Goal: Transaction & Acquisition: Purchase product/service

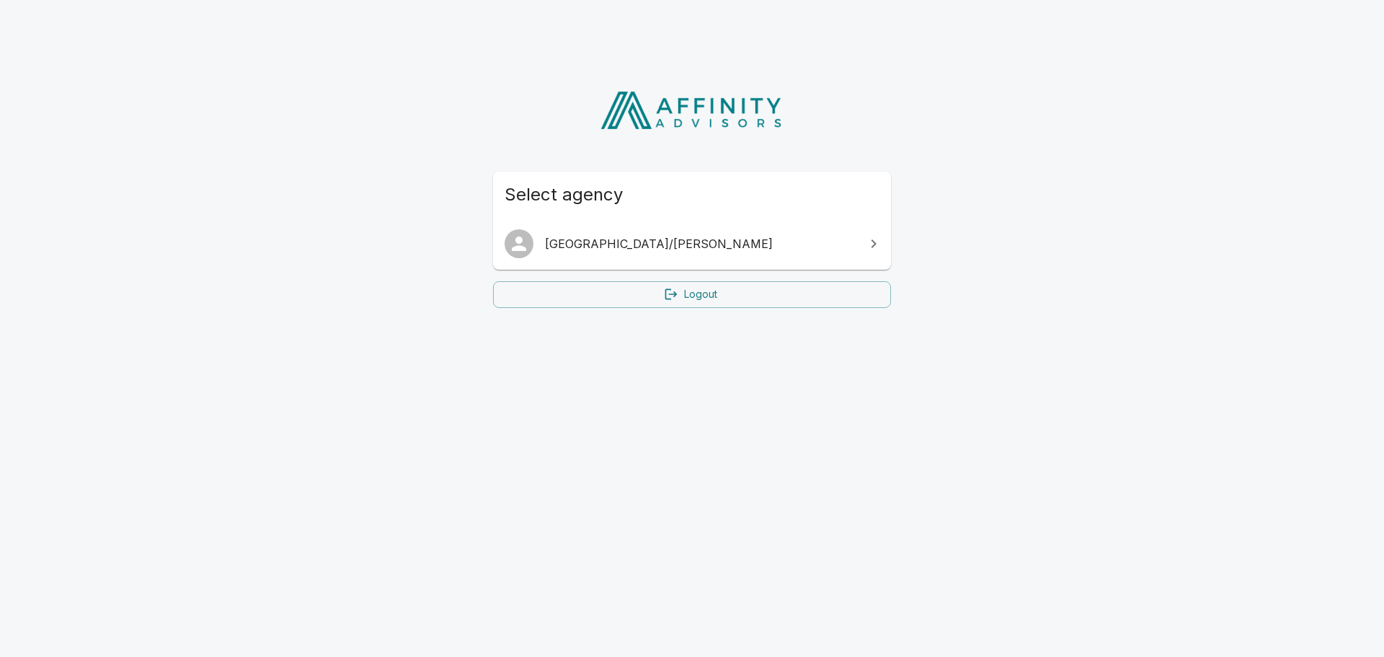
click at [874, 241] on icon at bounding box center [873, 243] width 17 height 17
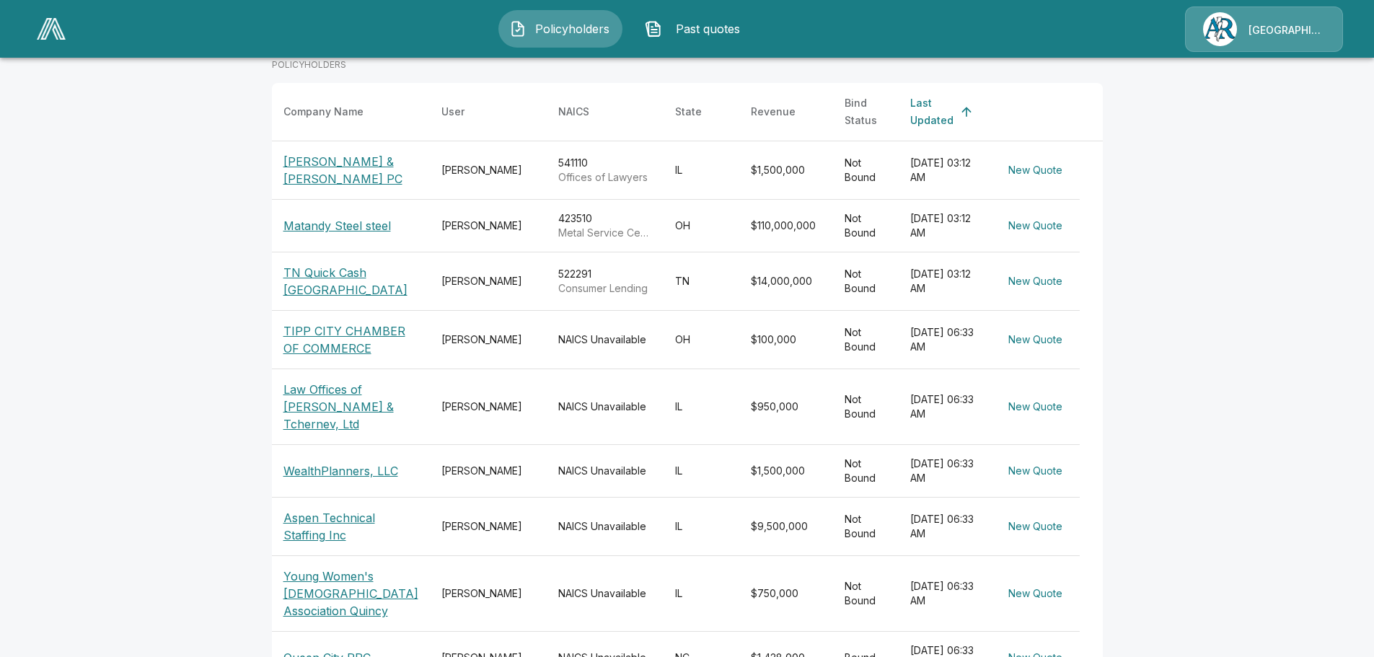
scroll to position [87, 0]
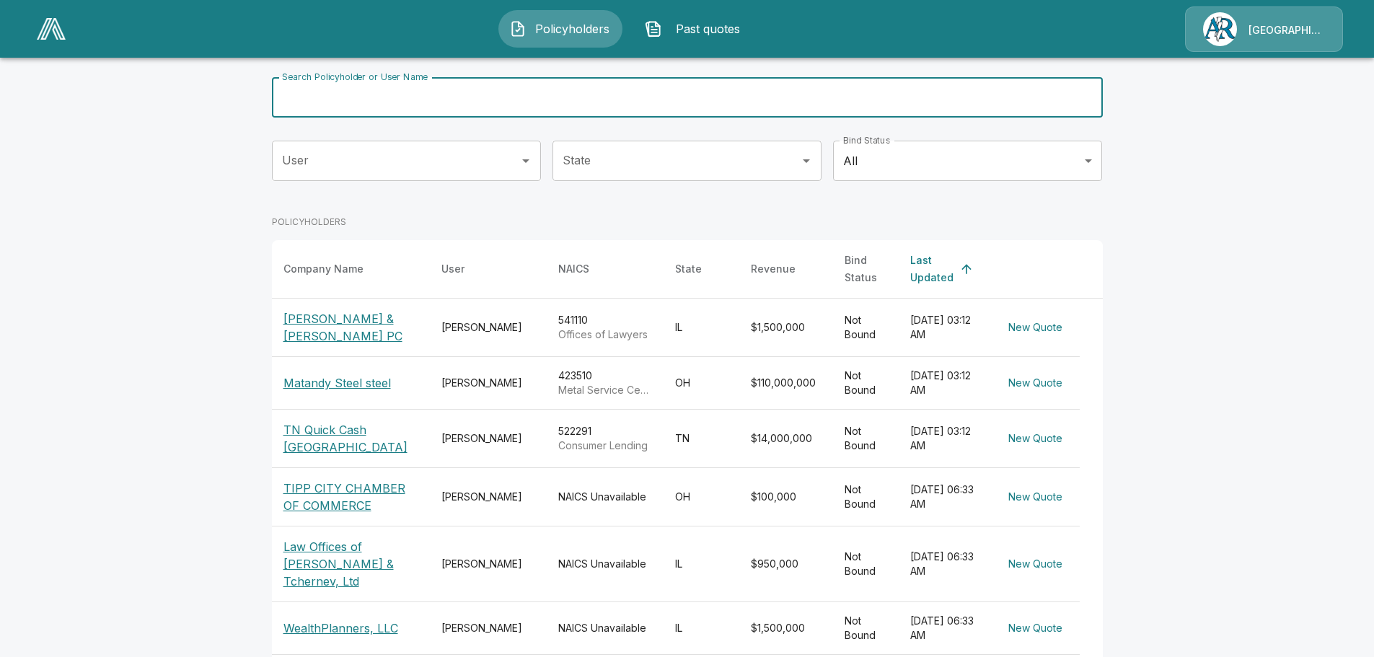
click at [488, 100] on input "Search Policyholder or User Name" at bounding box center [679, 97] width 815 height 40
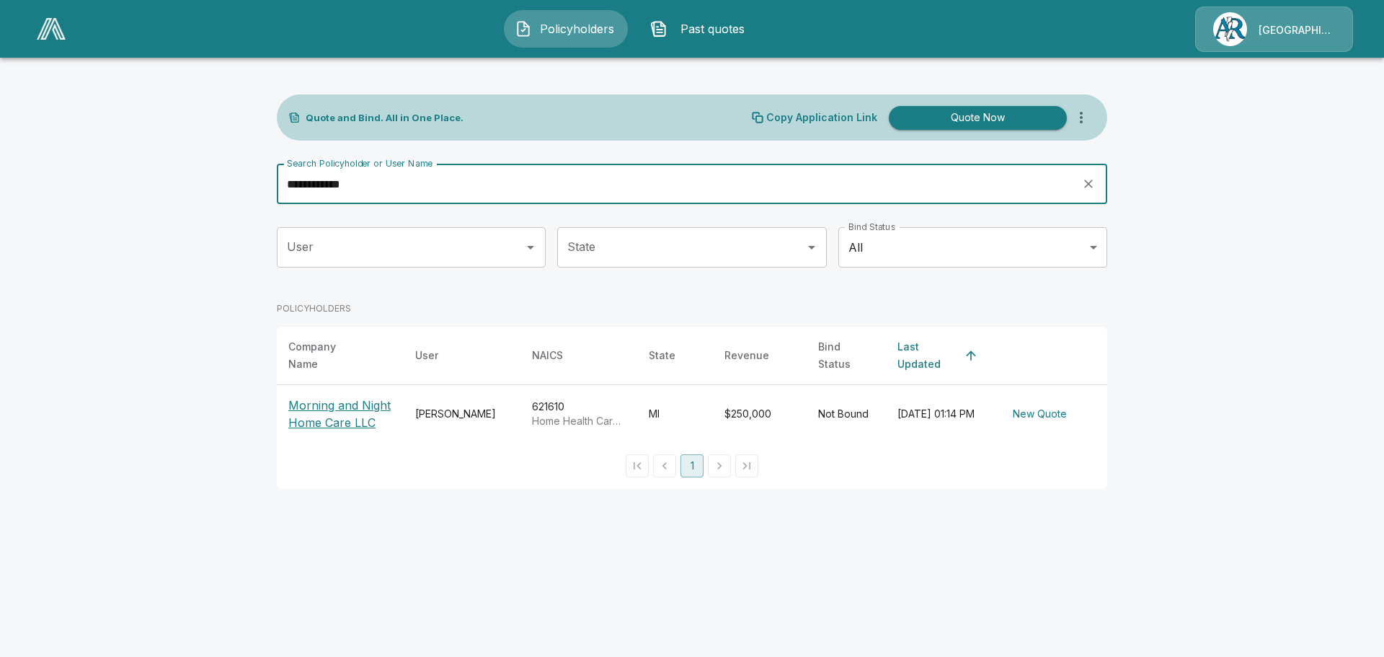
type input "**********"
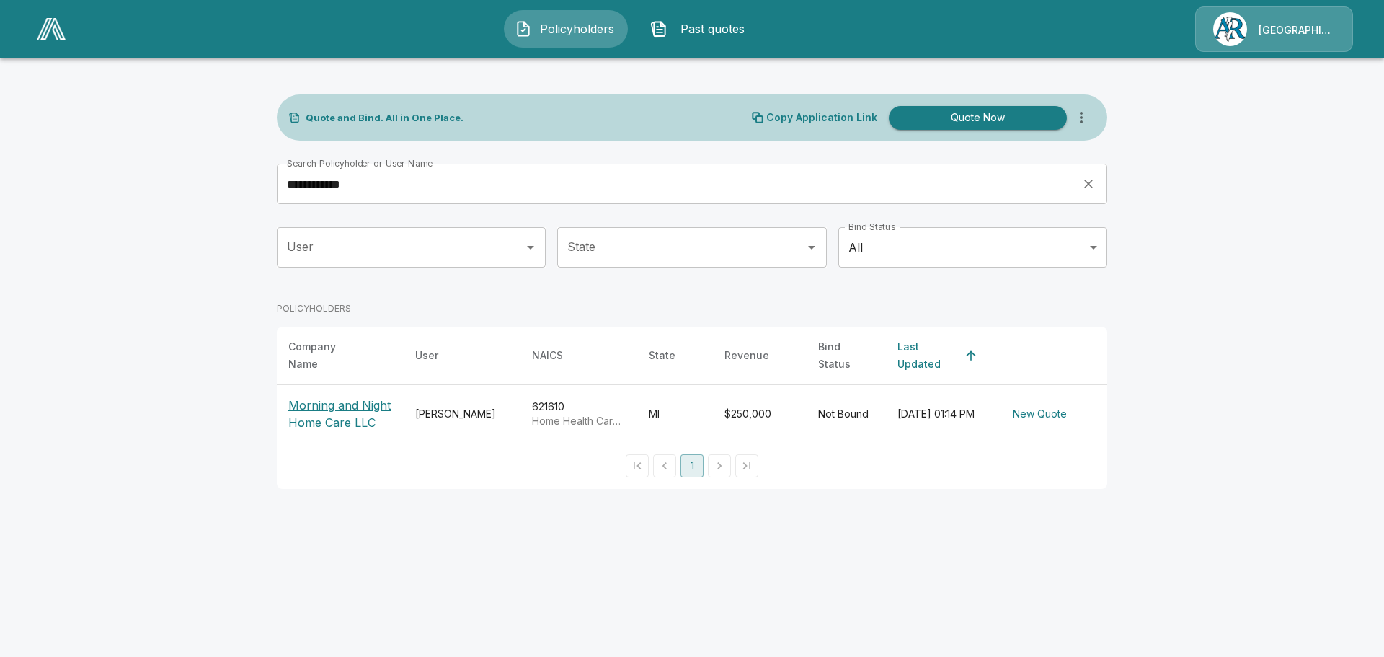
click at [319, 401] on p "Morning and Night Home Care LLC" at bounding box center [340, 414] width 104 height 35
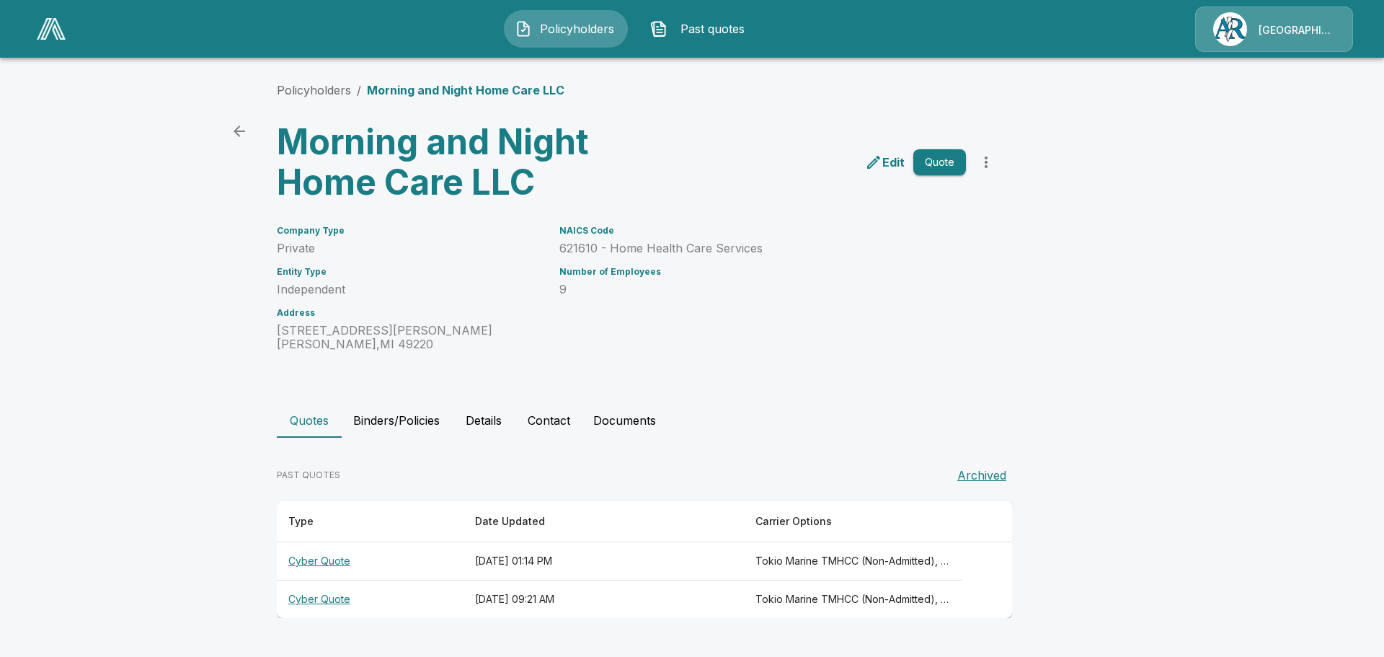
click at [298, 426] on button "Quotes" at bounding box center [309, 420] width 65 height 35
click at [940, 164] on button "Quote" at bounding box center [940, 162] width 53 height 27
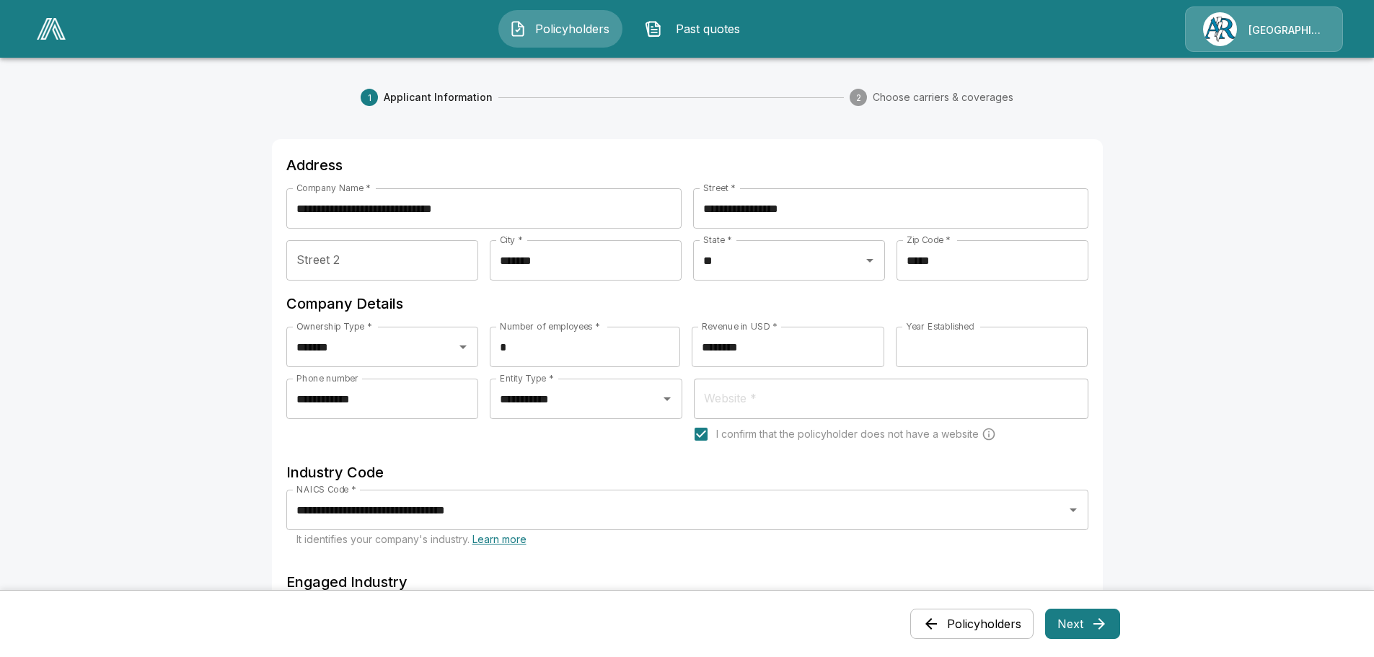
click at [686, 27] on span "Past quotes" at bounding box center [707, 28] width 79 height 17
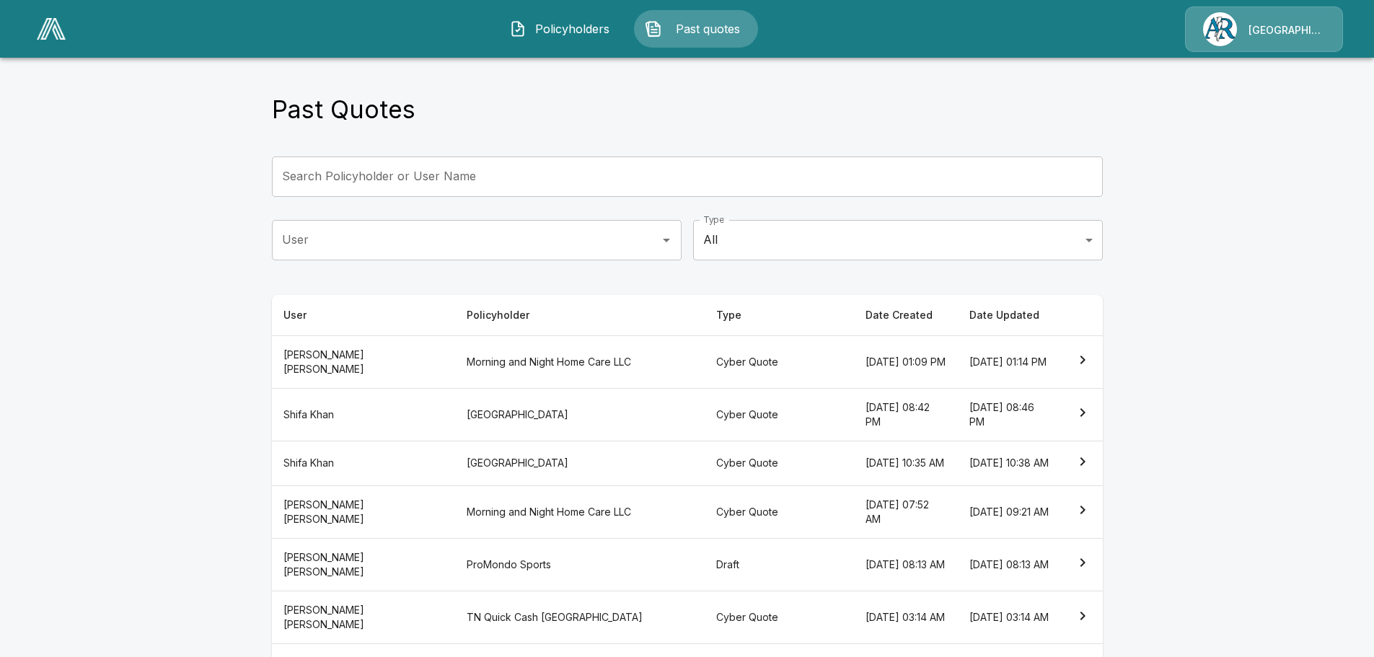
click at [538, 29] on span "Policyholders" at bounding box center [571, 28] width 79 height 17
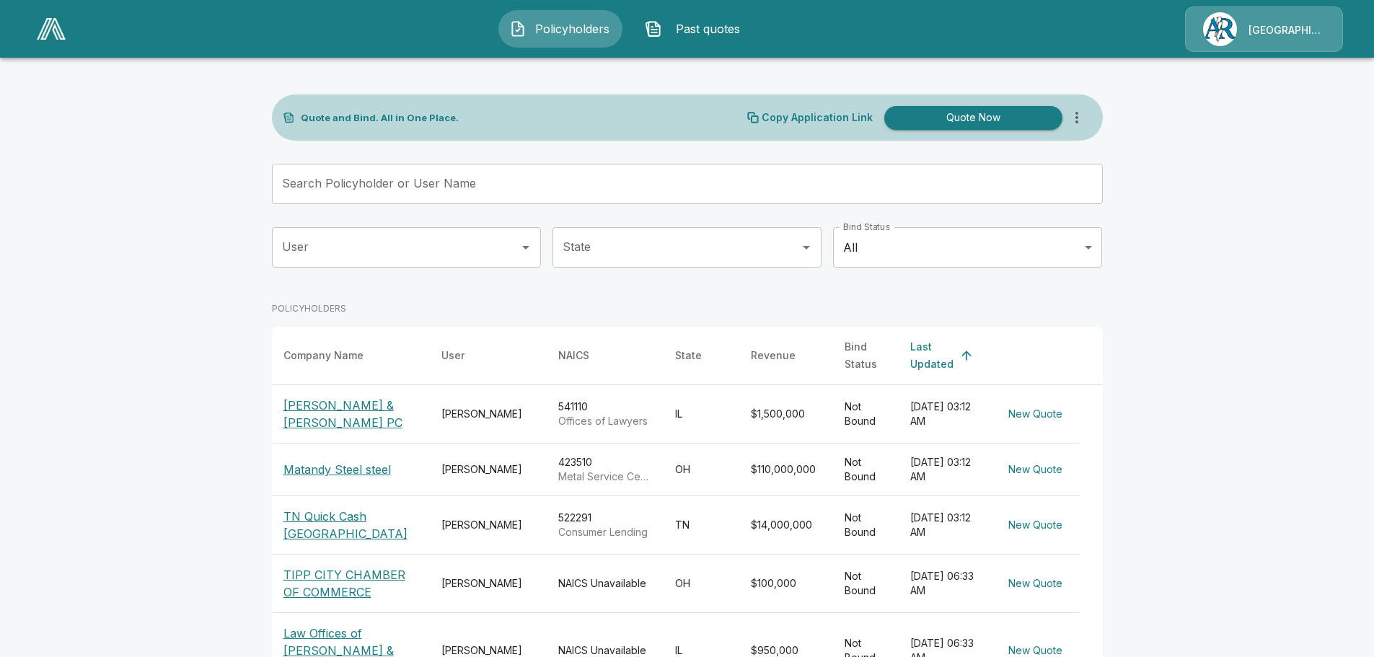
click at [479, 184] on input "Search Policyholder or User Name" at bounding box center [679, 184] width 815 height 40
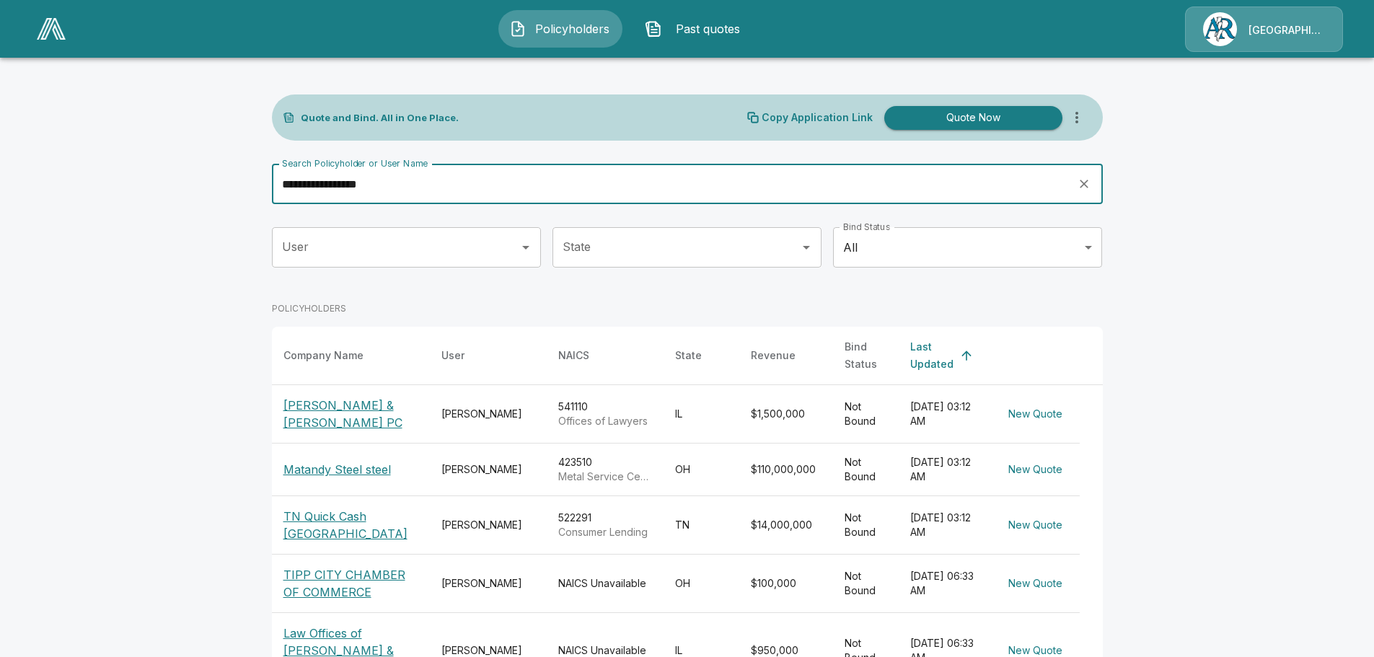
type input "**********"
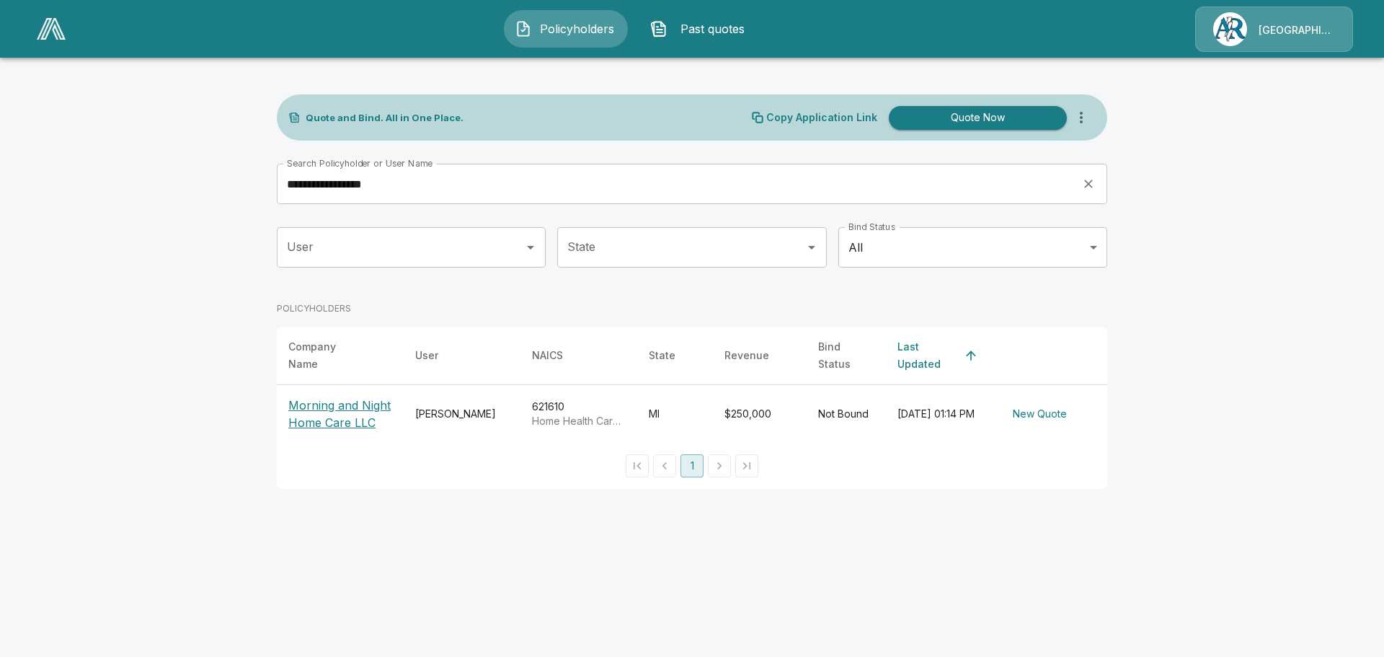
click at [328, 397] on p "Morning and Night Home Care LLC" at bounding box center [340, 414] width 104 height 35
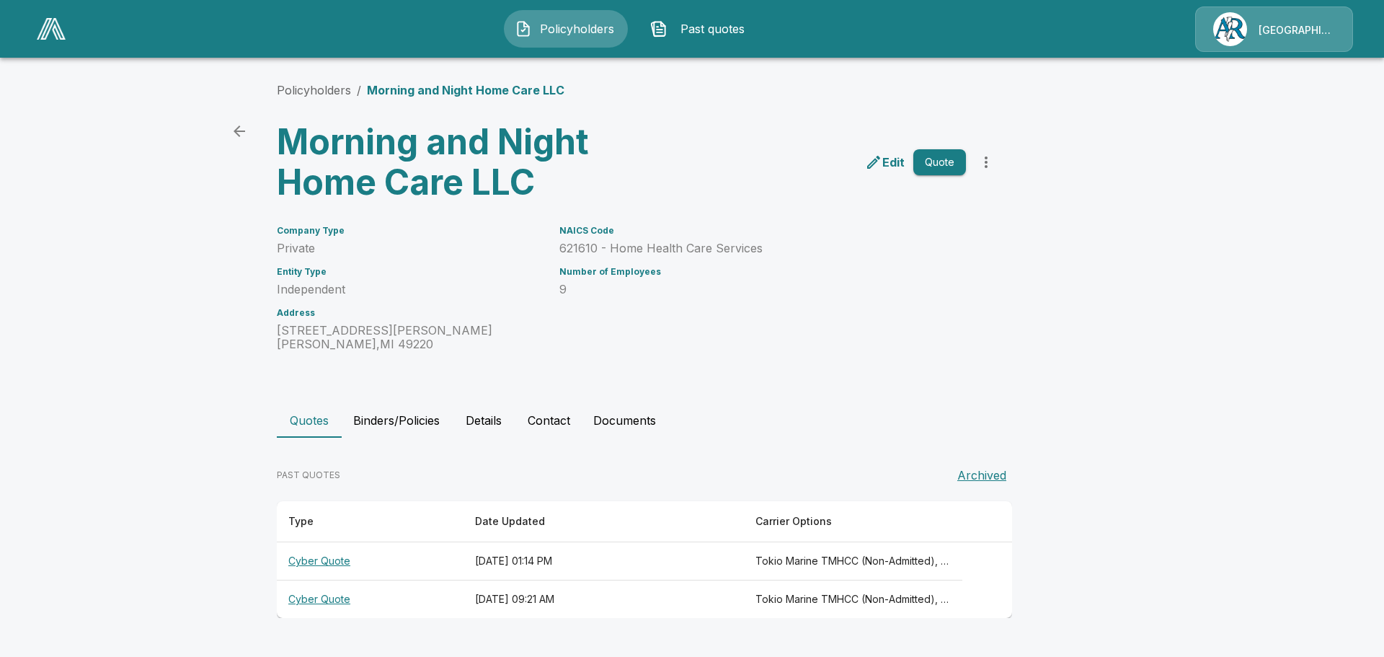
click at [890, 163] on p "Edit" at bounding box center [894, 162] width 22 height 17
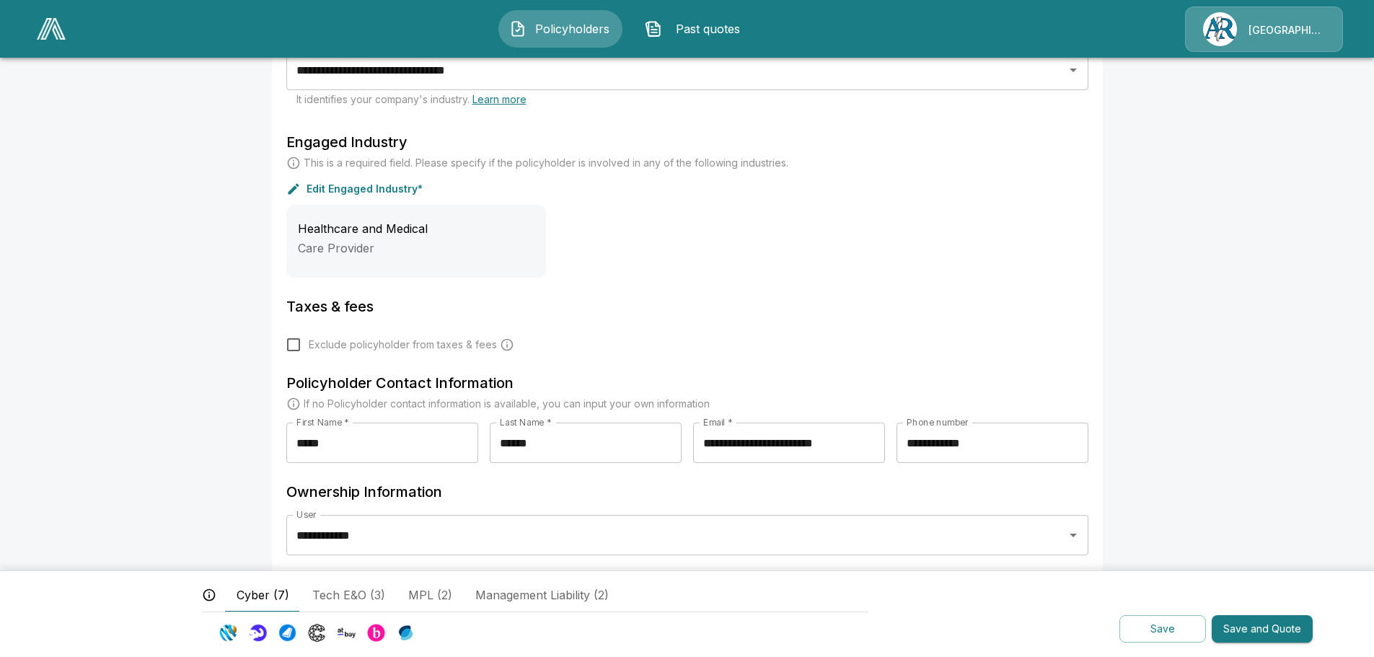
scroll to position [435, 0]
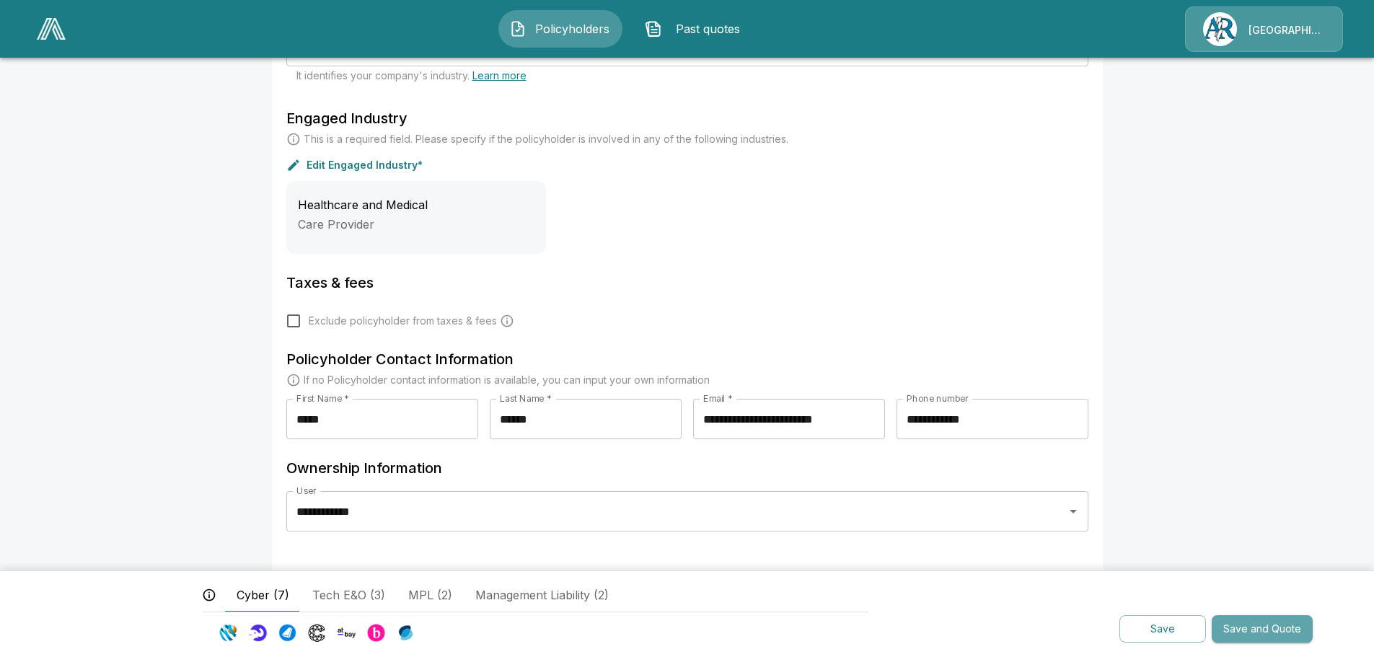
click at [1261, 631] on button "Save and Quote" at bounding box center [1261, 629] width 101 height 28
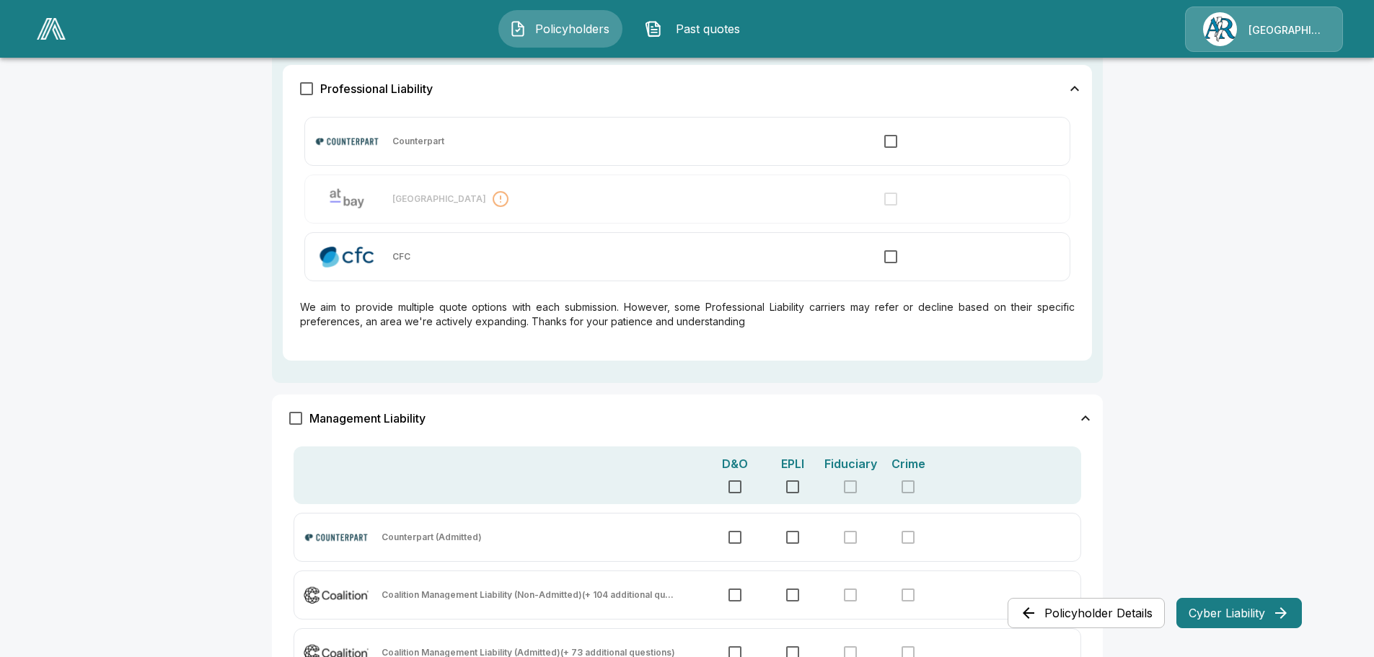
scroll to position [920, 0]
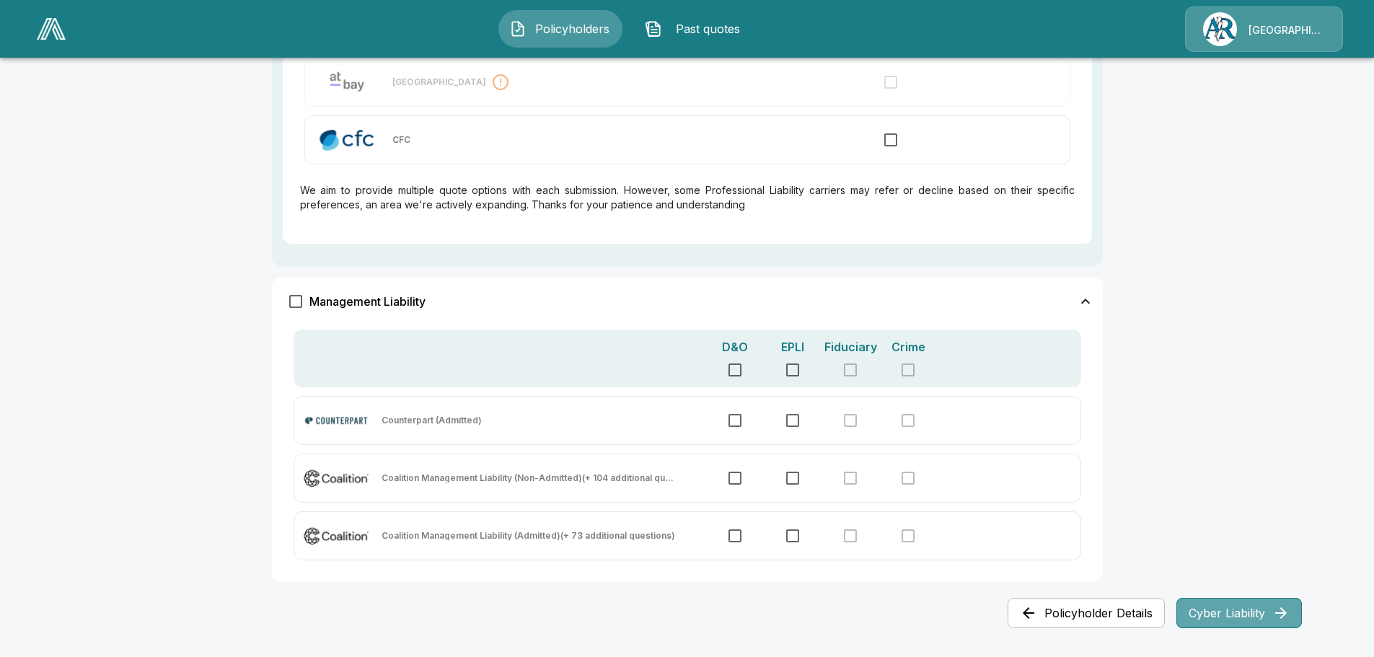
click at [1229, 611] on button "Cyber Liability" at bounding box center [1238, 613] width 125 height 30
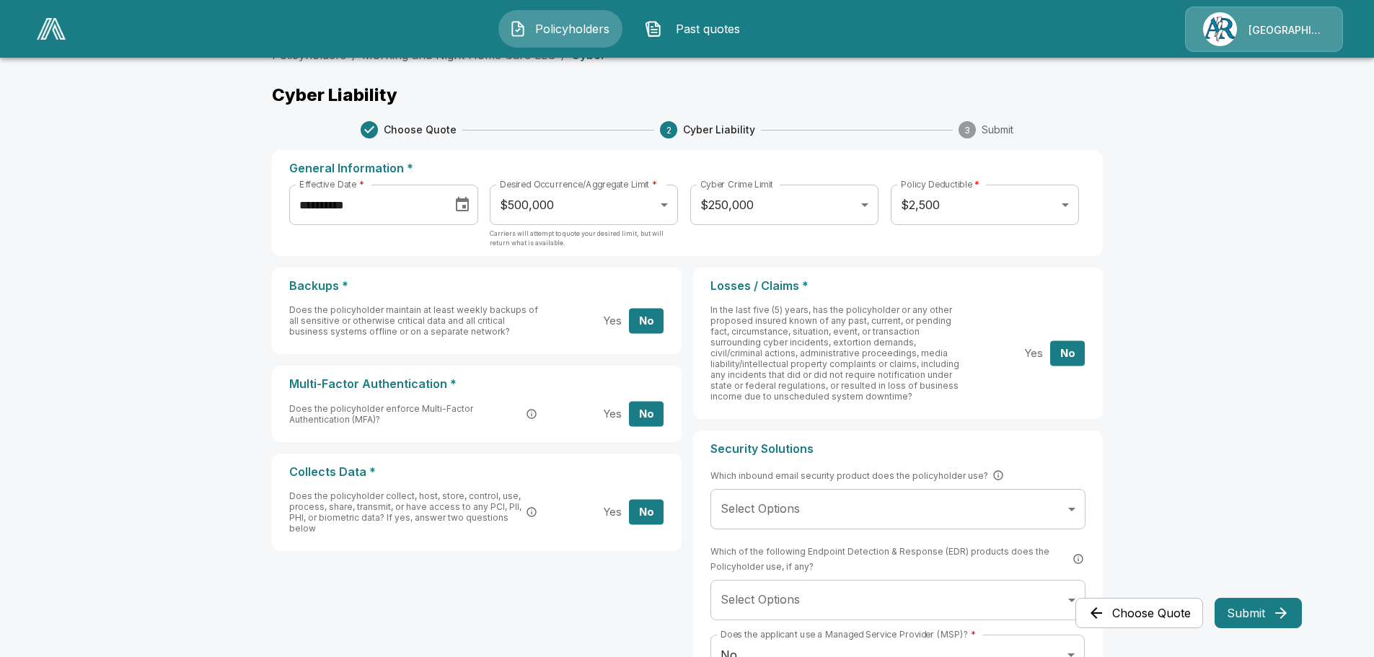
scroll to position [0, 0]
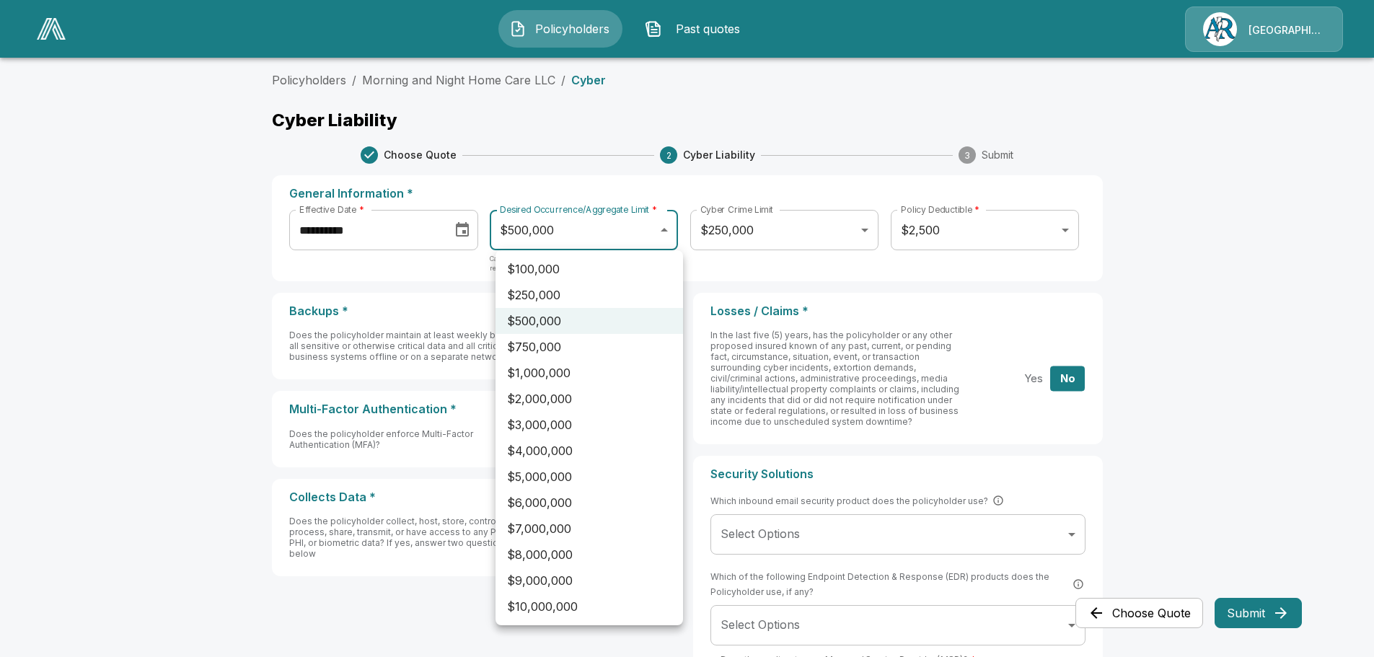
click at [671, 228] on body "**********" at bounding box center [687, 399] width 1374 height 799
click at [580, 290] on li "$250,000" at bounding box center [588, 295] width 187 height 26
click at [671, 232] on body "**********" at bounding box center [687, 399] width 1374 height 799
click at [530, 318] on li "$500,000" at bounding box center [588, 321] width 187 height 26
type input "******"
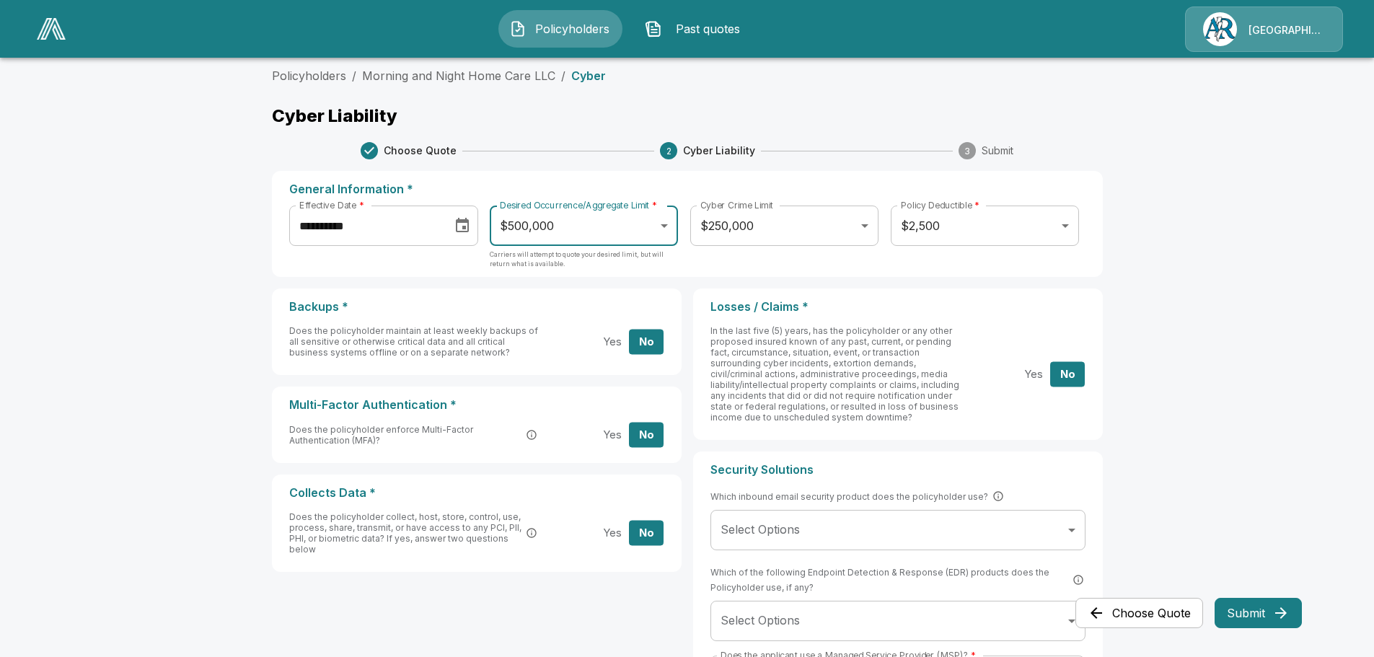
scroll to position [142, 0]
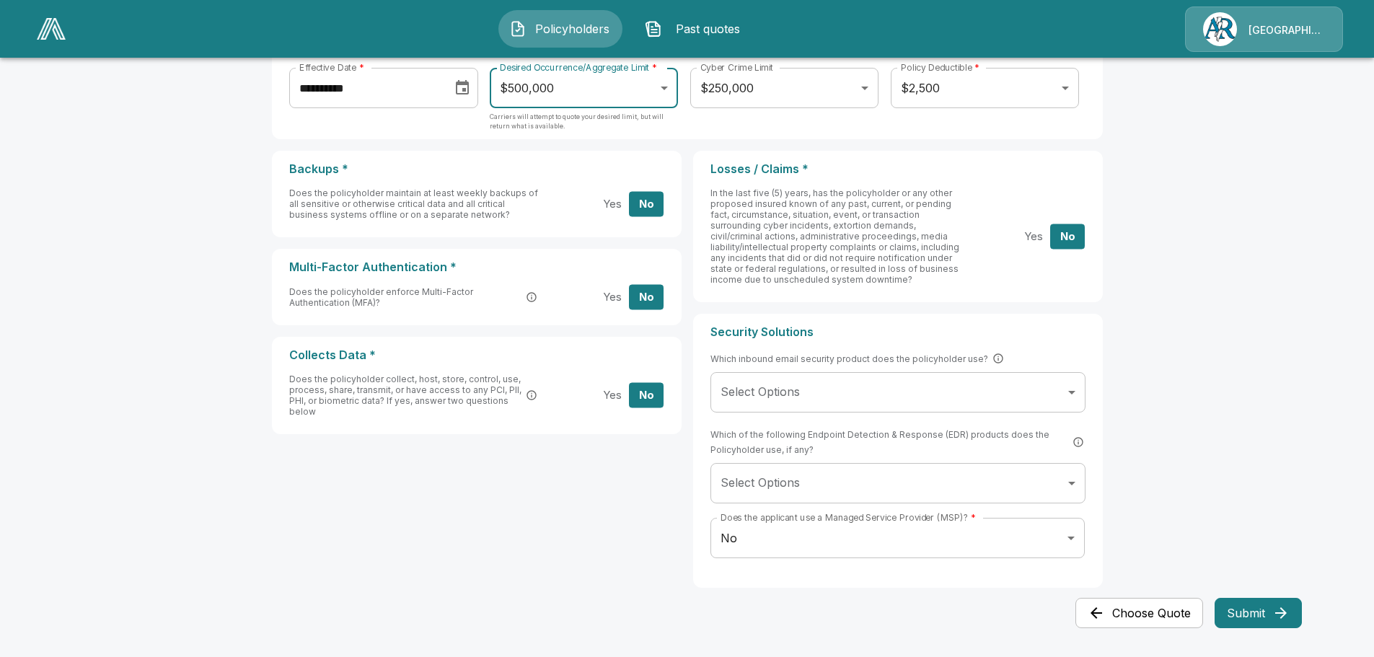
click at [1254, 613] on button "Submit" at bounding box center [1257, 613] width 87 height 30
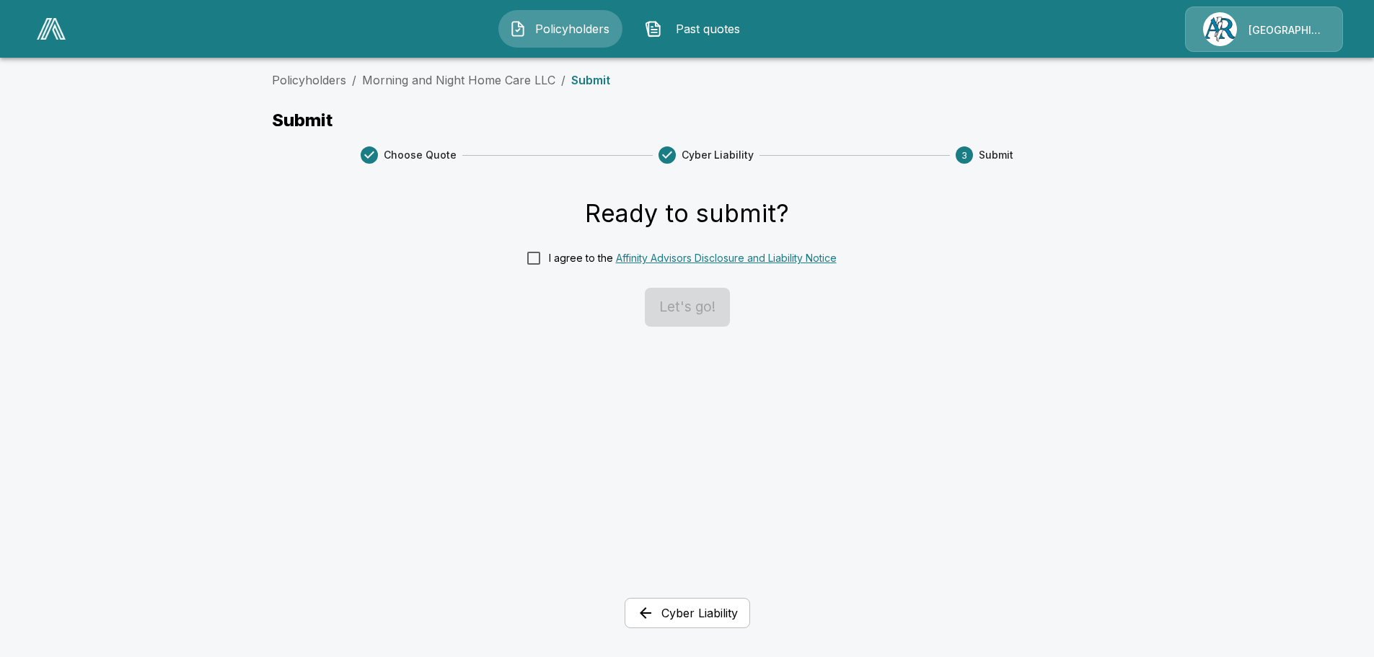
scroll to position [0, 0]
click at [718, 307] on button "Let's go!" at bounding box center [692, 307] width 85 height 39
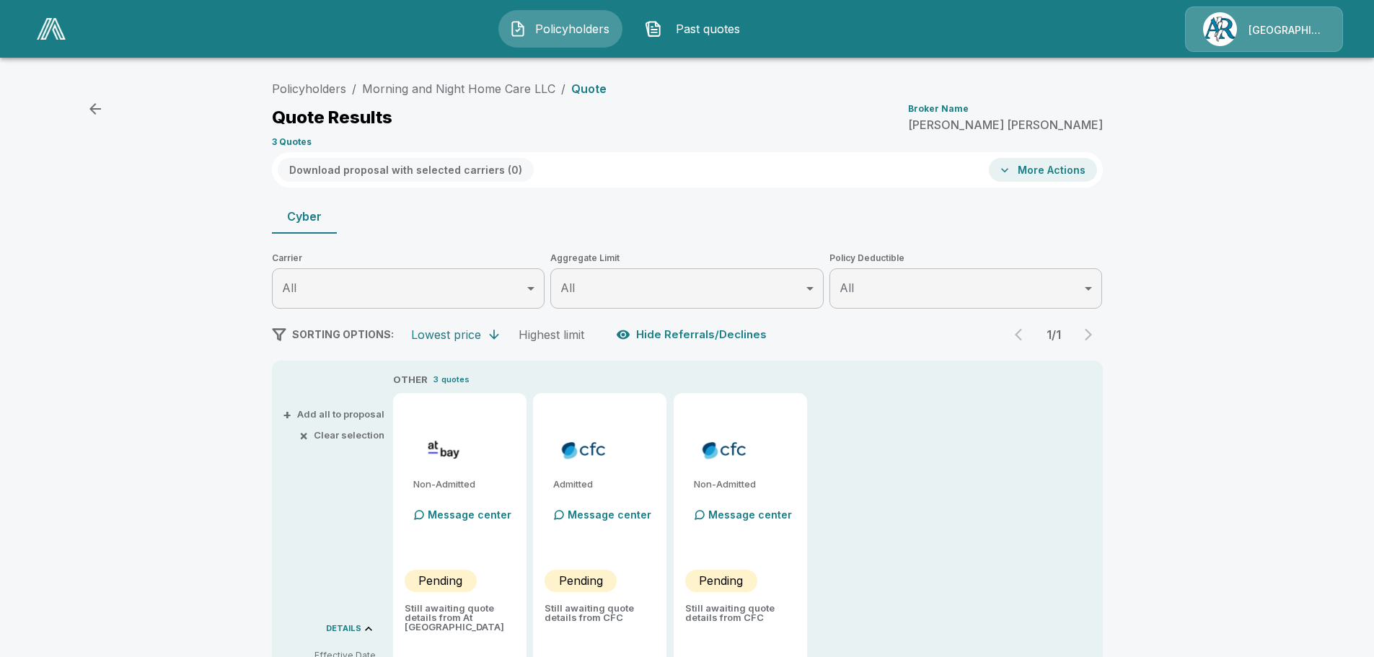
type input "******"
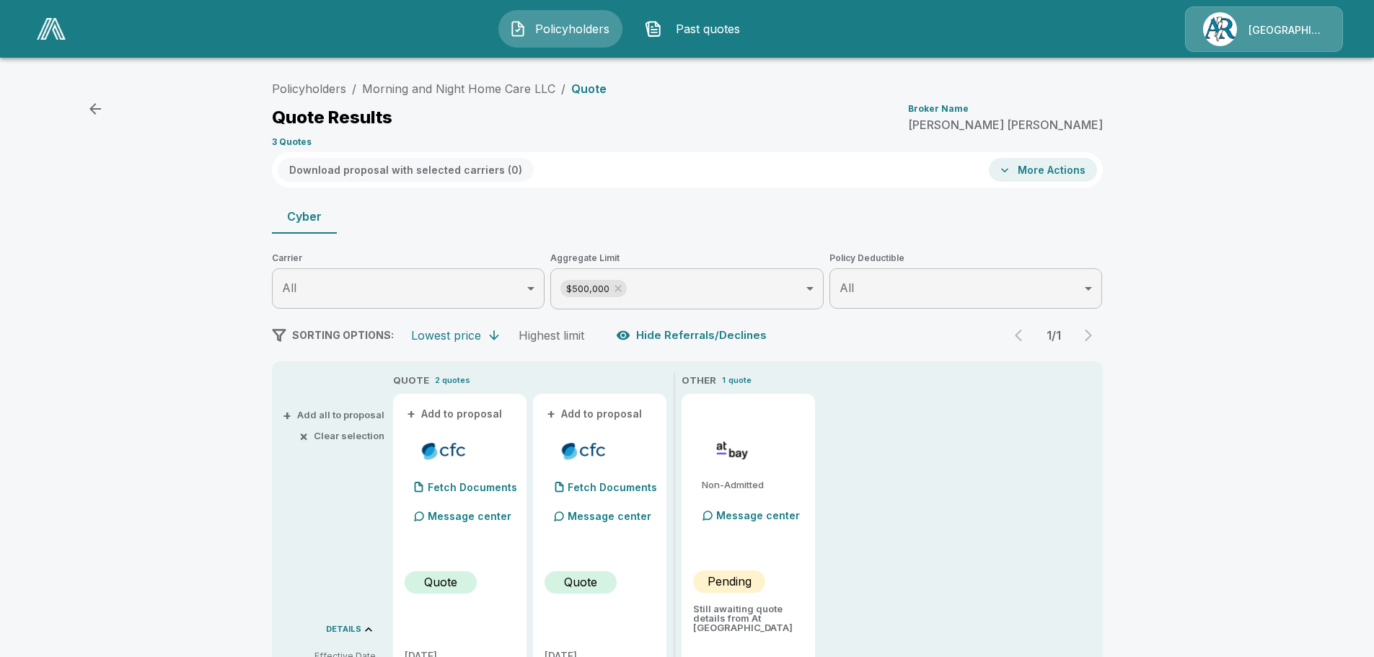
click at [1012, 169] on icon "button" at bounding box center [1004, 170] width 14 height 14
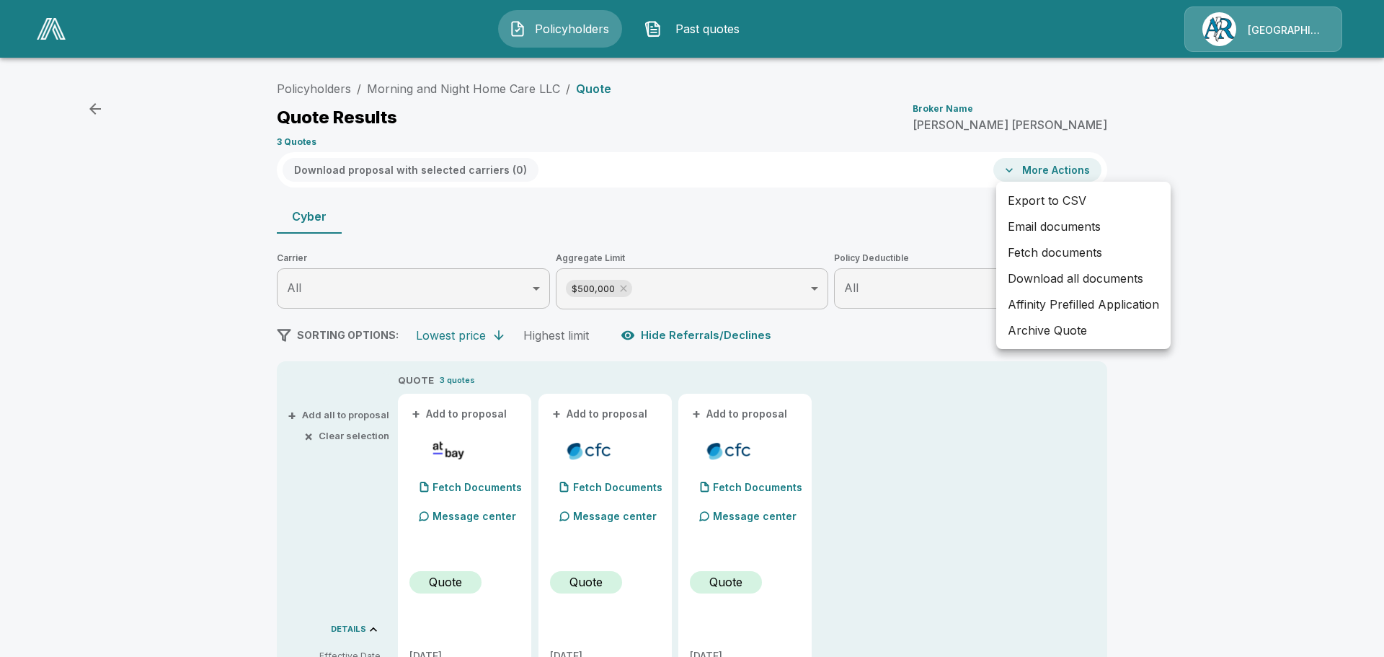
click at [664, 99] on div at bounding box center [692, 328] width 1384 height 657
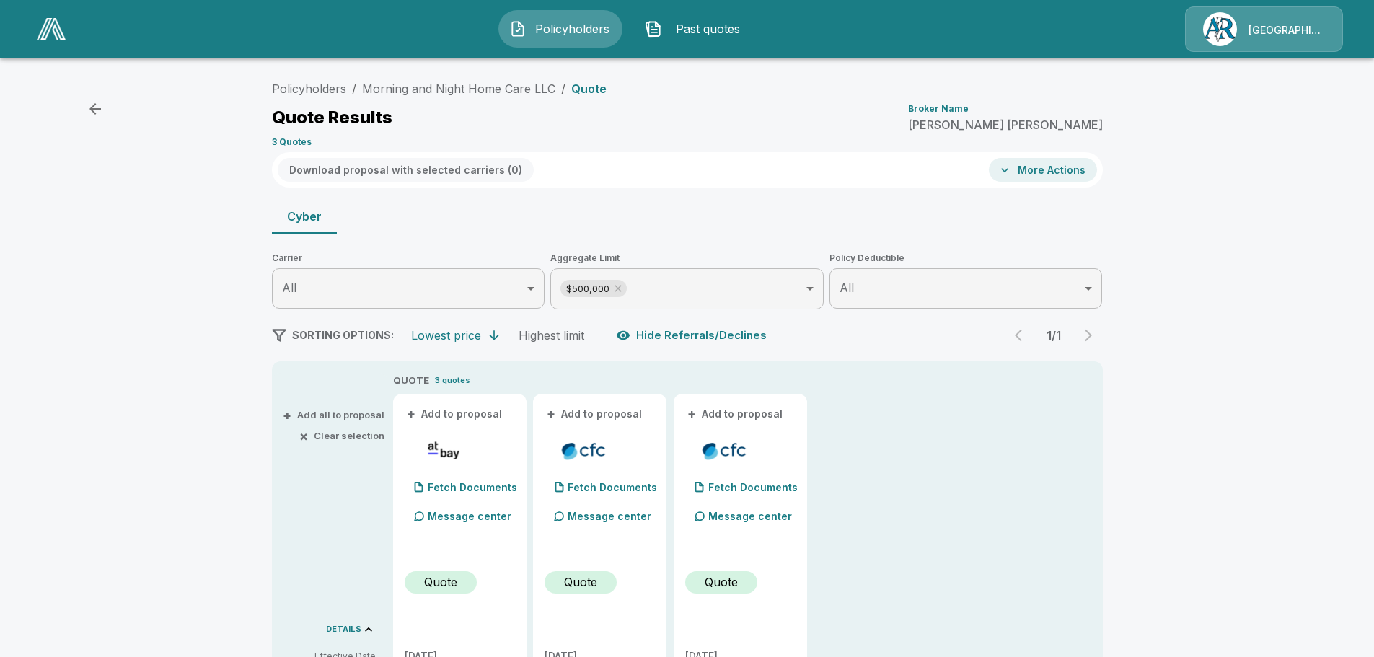
click at [699, 209] on div "Cyber" at bounding box center [687, 216] width 831 height 35
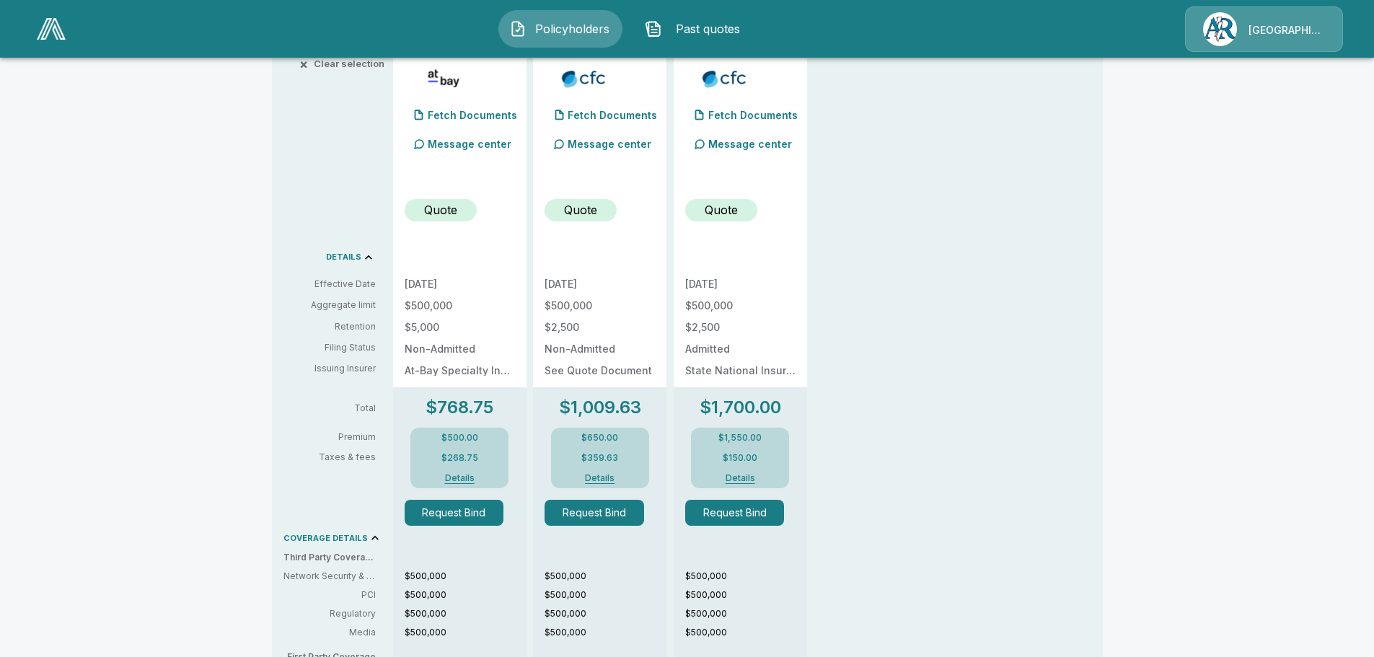
scroll to position [351, 0]
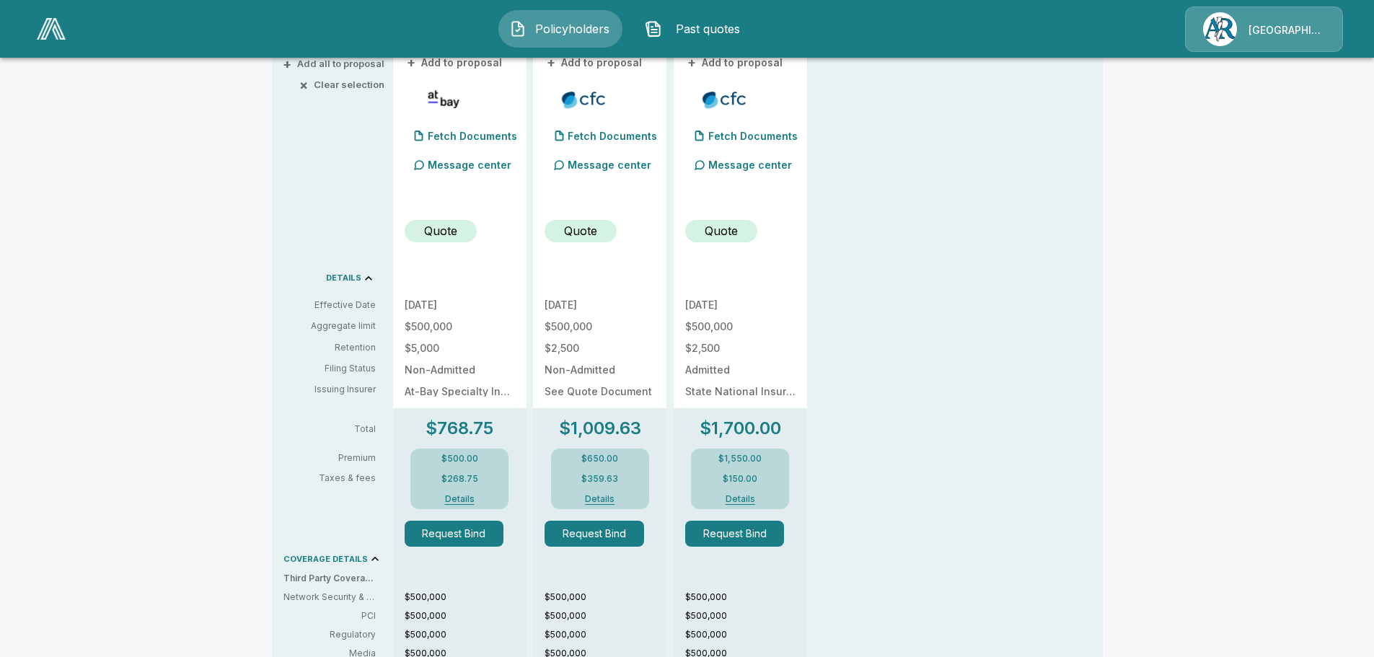
click at [583, 230] on p "Quote" at bounding box center [580, 230] width 33 height 17
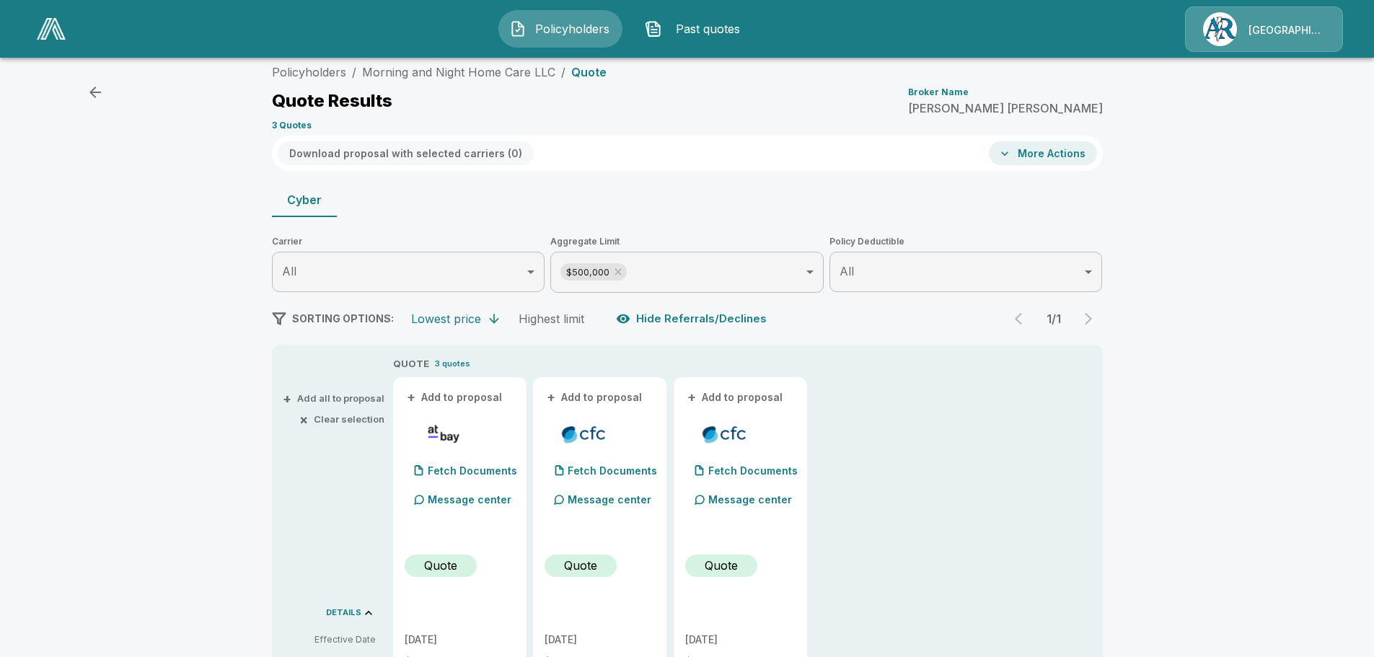
scroll to position [0, 0]
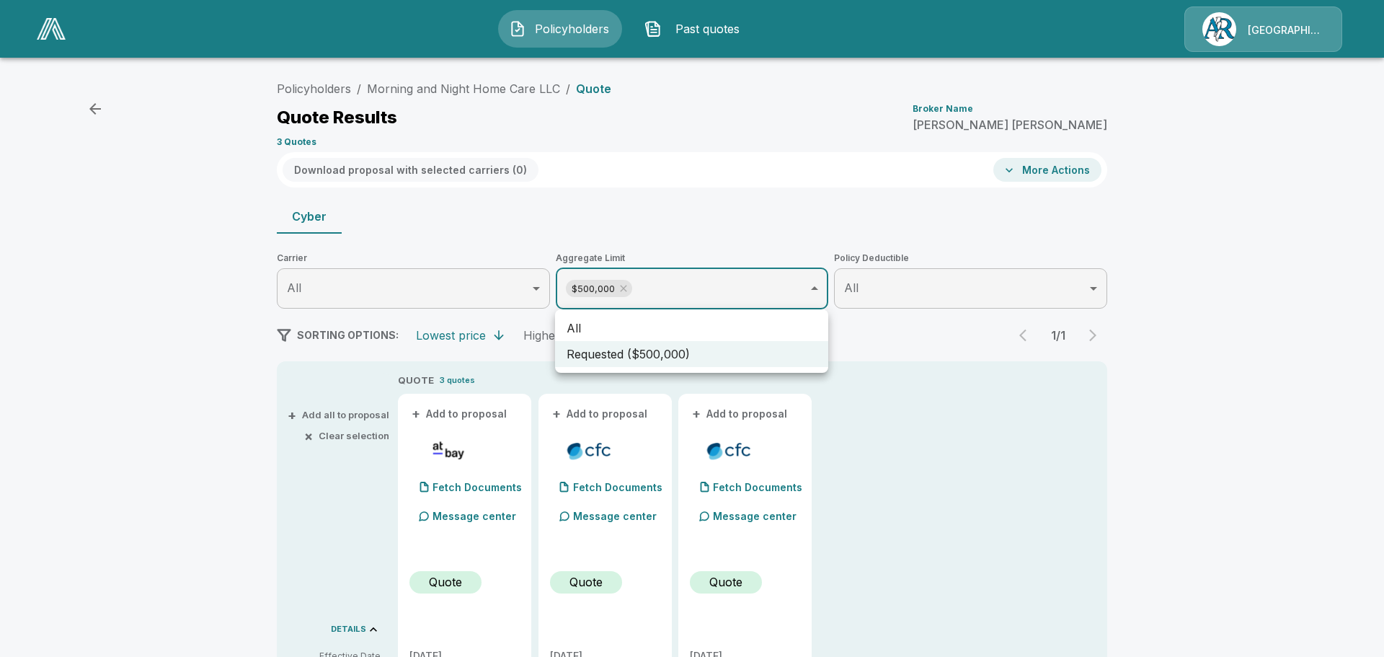
click at [749, 290] on div at bounding box center [692, 328] width 1384 height 657
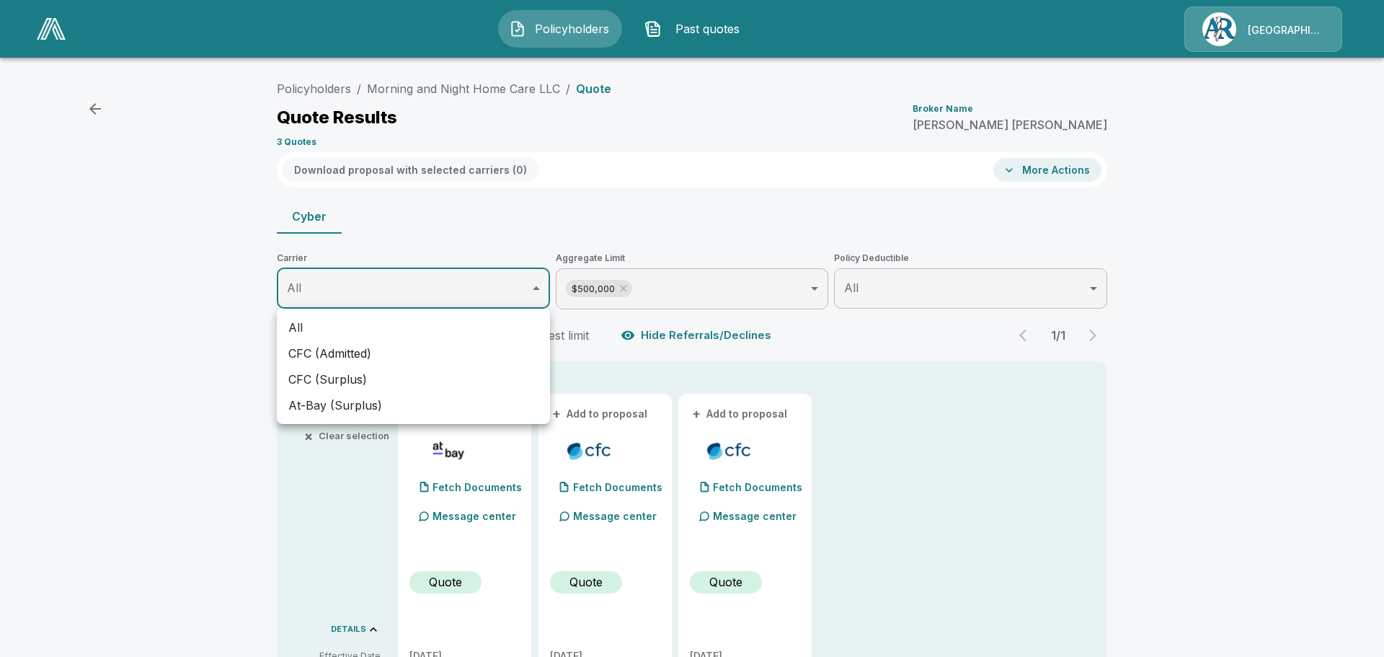
click at [326, 373] on li "CFC (Surplus)" at bounding box center [413, 379] width 273 height 26
type input "********"
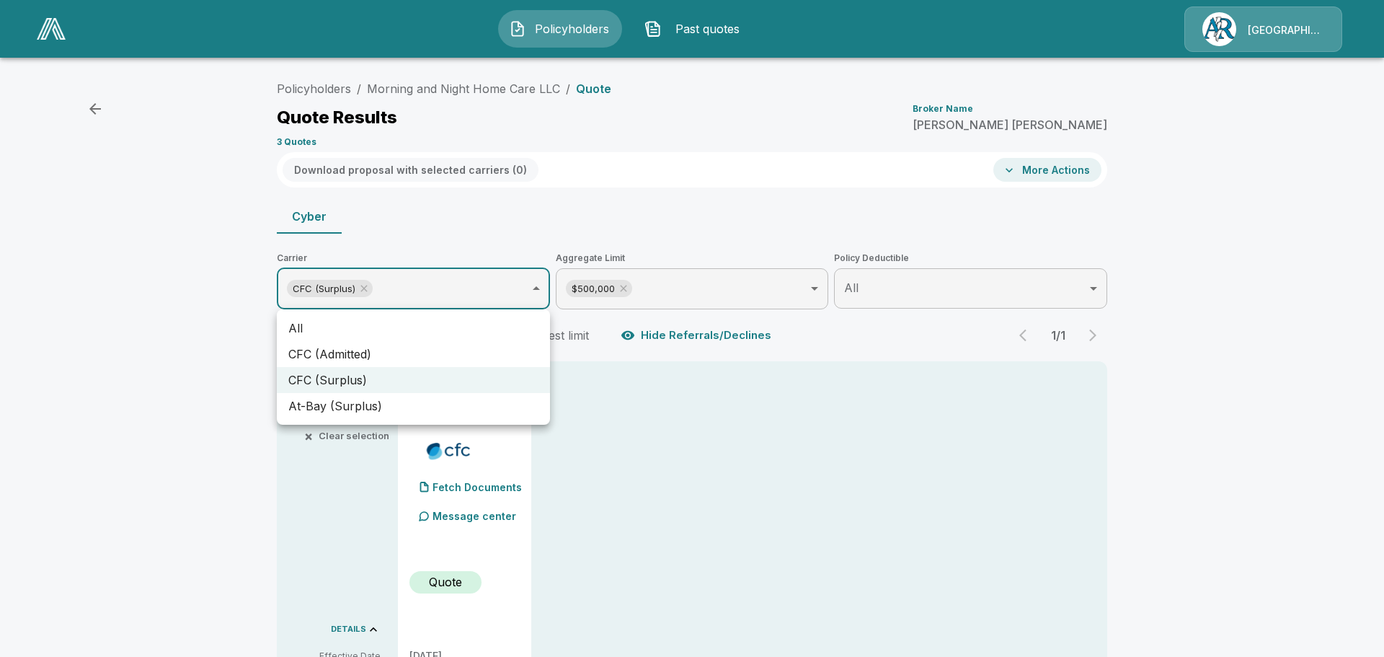
click at [813, 291] on div at bounding box center [692, 328] width 1384 height 657
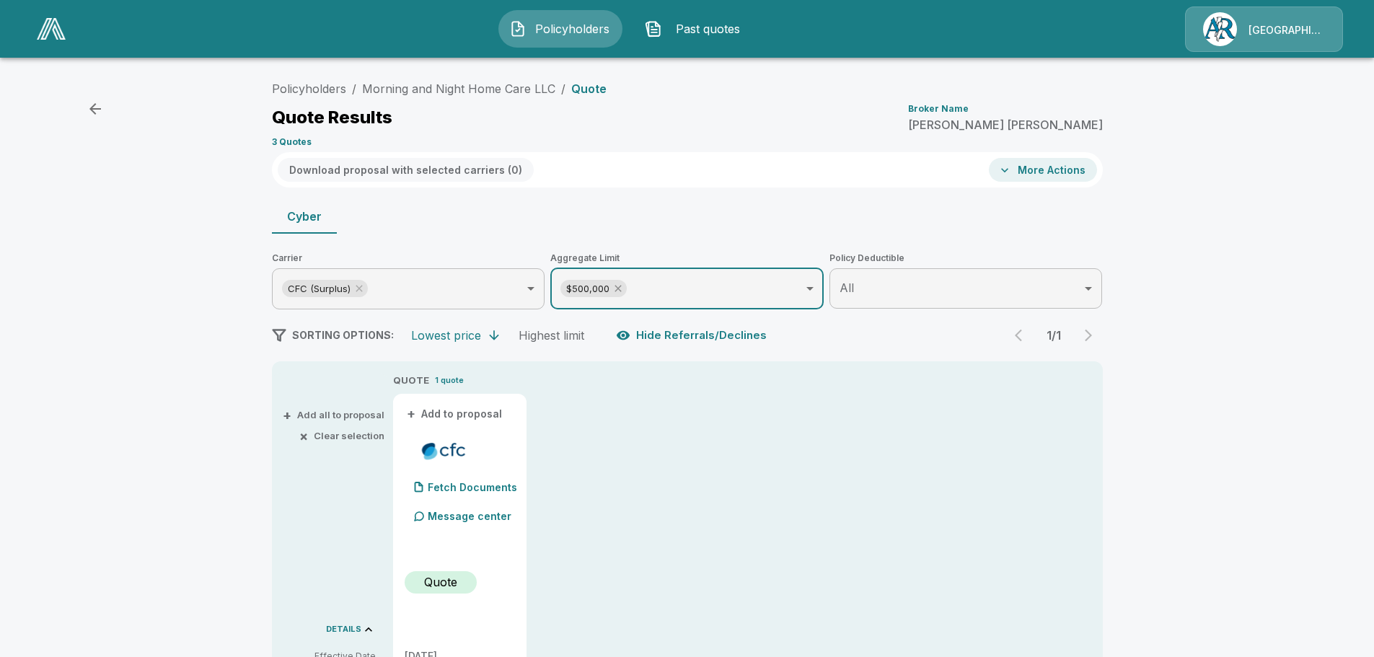
click at [619, 286] on icon at bounding box center [618, 289] width 12 height 12
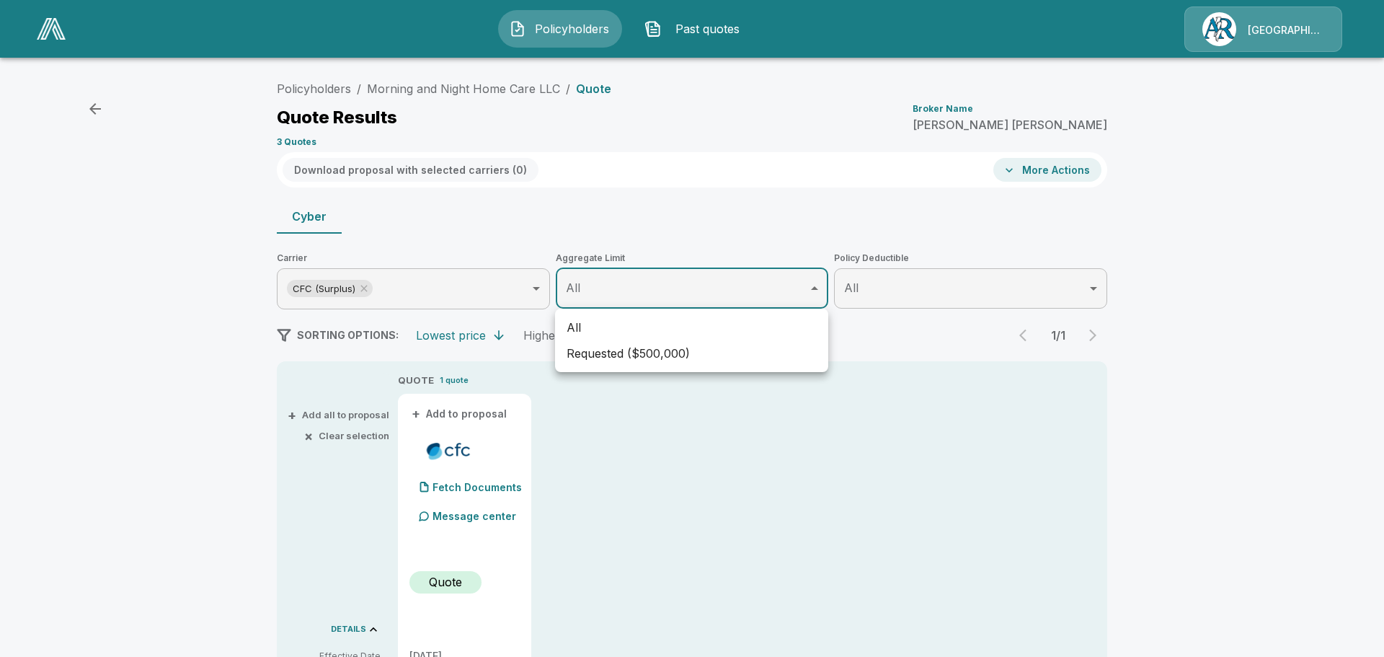
click at [593, 332] on li "All" at bounding box center [691, 327] width 273 height 26
click at [787, 288] on div at bounding box center [692, 328] width 1384 height 657
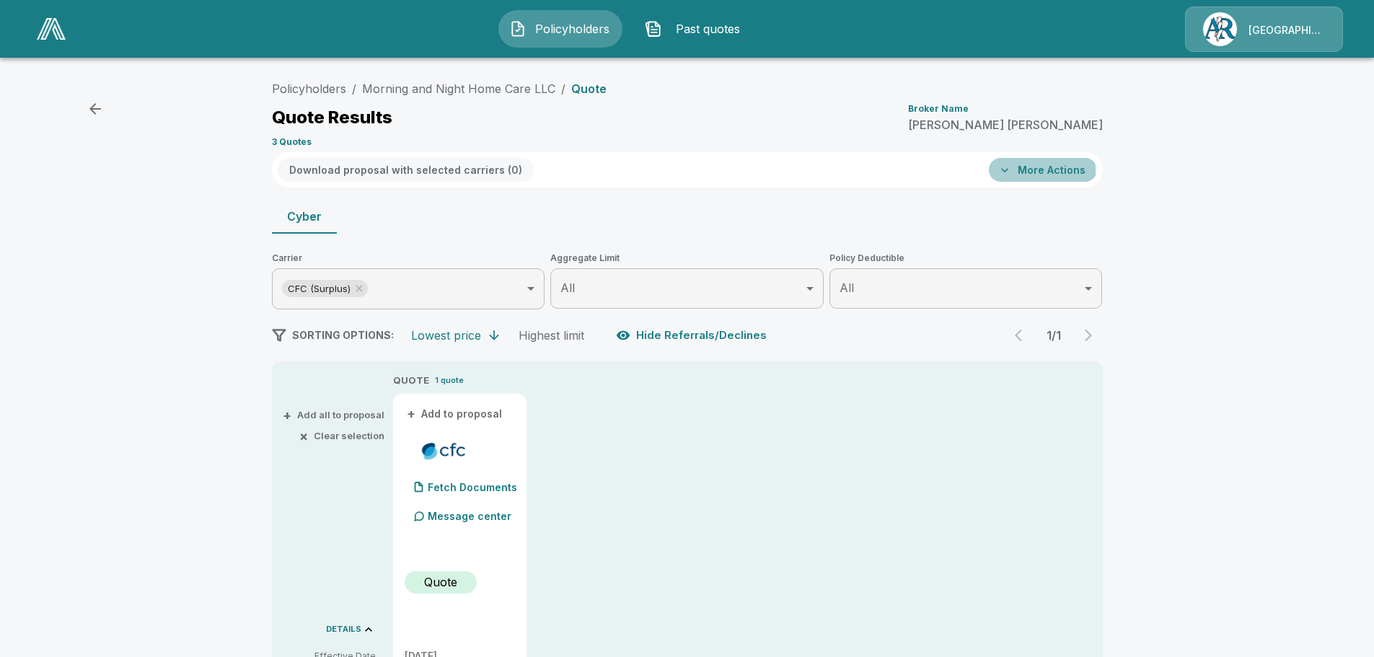
click at [1012, 172] on icon "button" at bounding box center [1004, 170] width 14 height 14
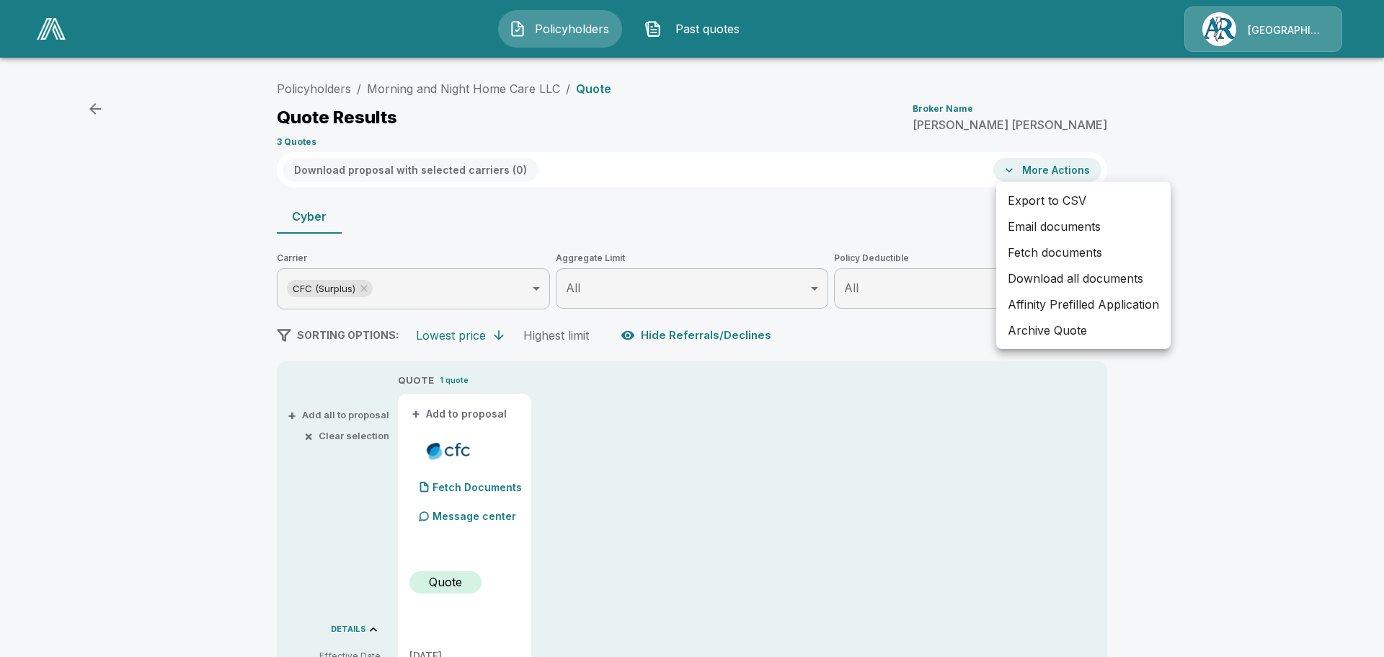
click at [867, 343] on div at bounding box center [692, 328] width 1384 height 657
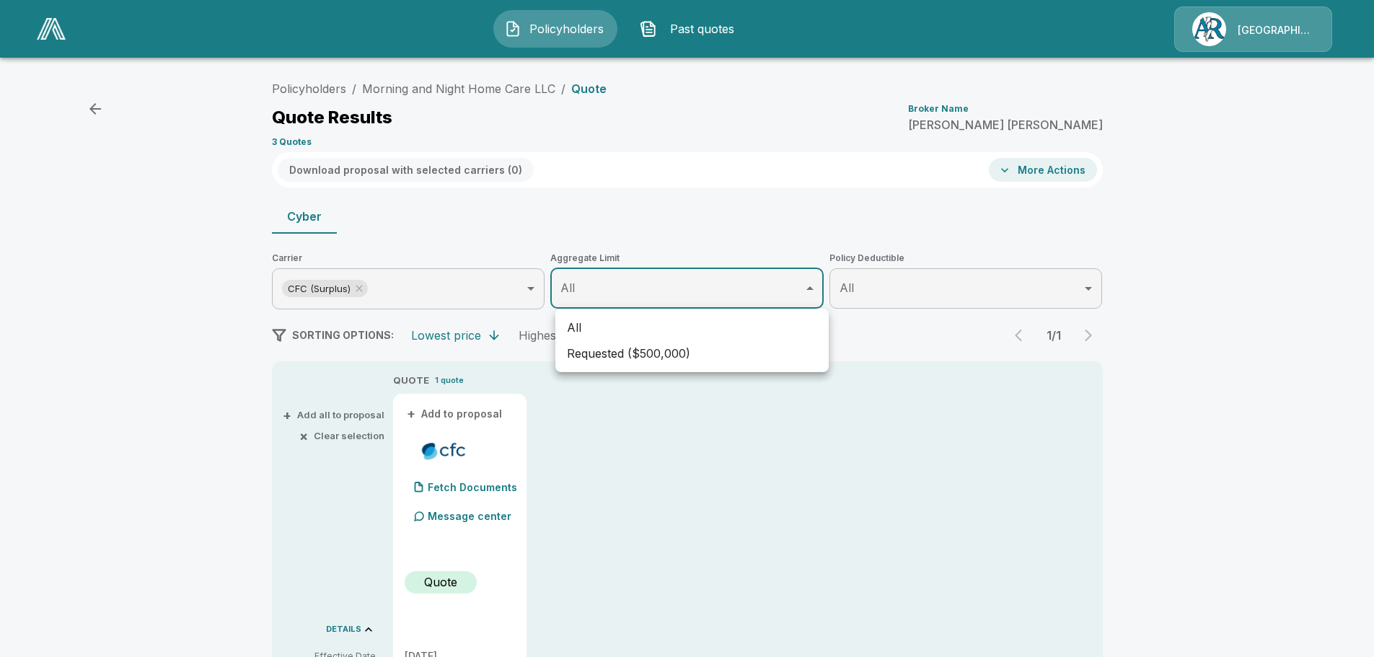
click at [768, 290] on div at bounding box center [692, 328] width 1384 height 657
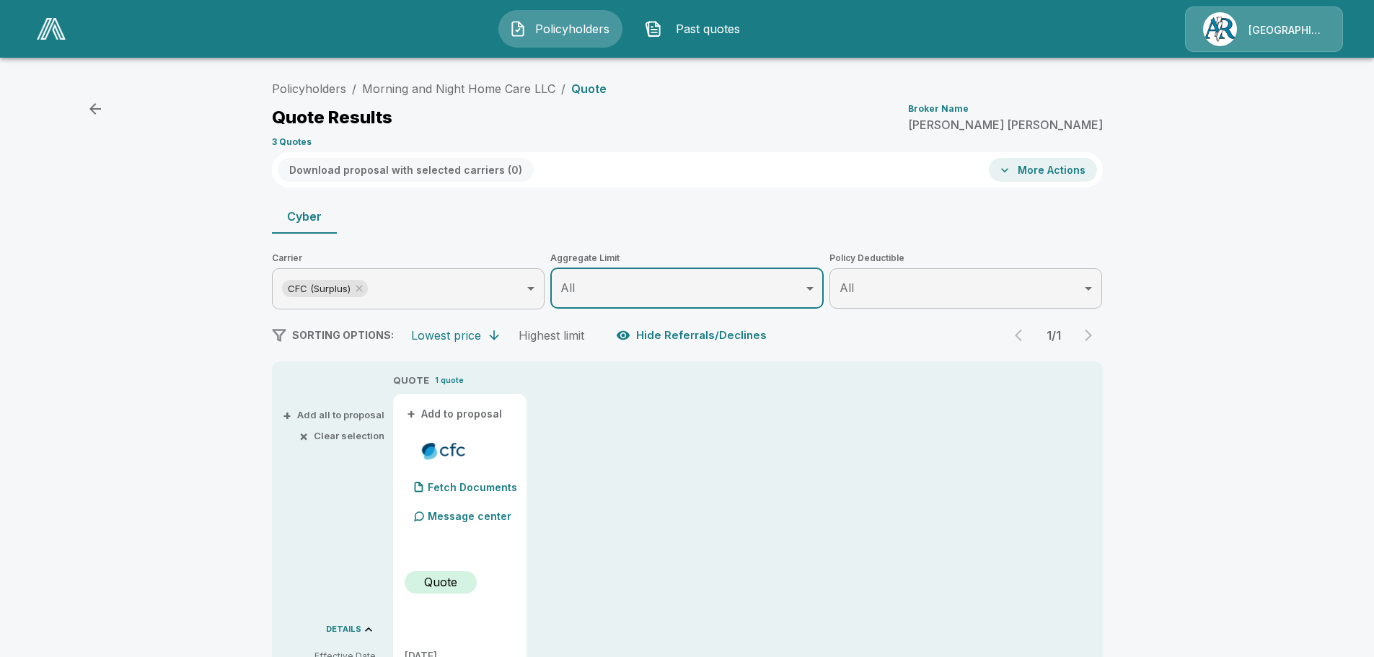
click at [285, 335] on div at bounding box center [279, 335] width 14 height 14
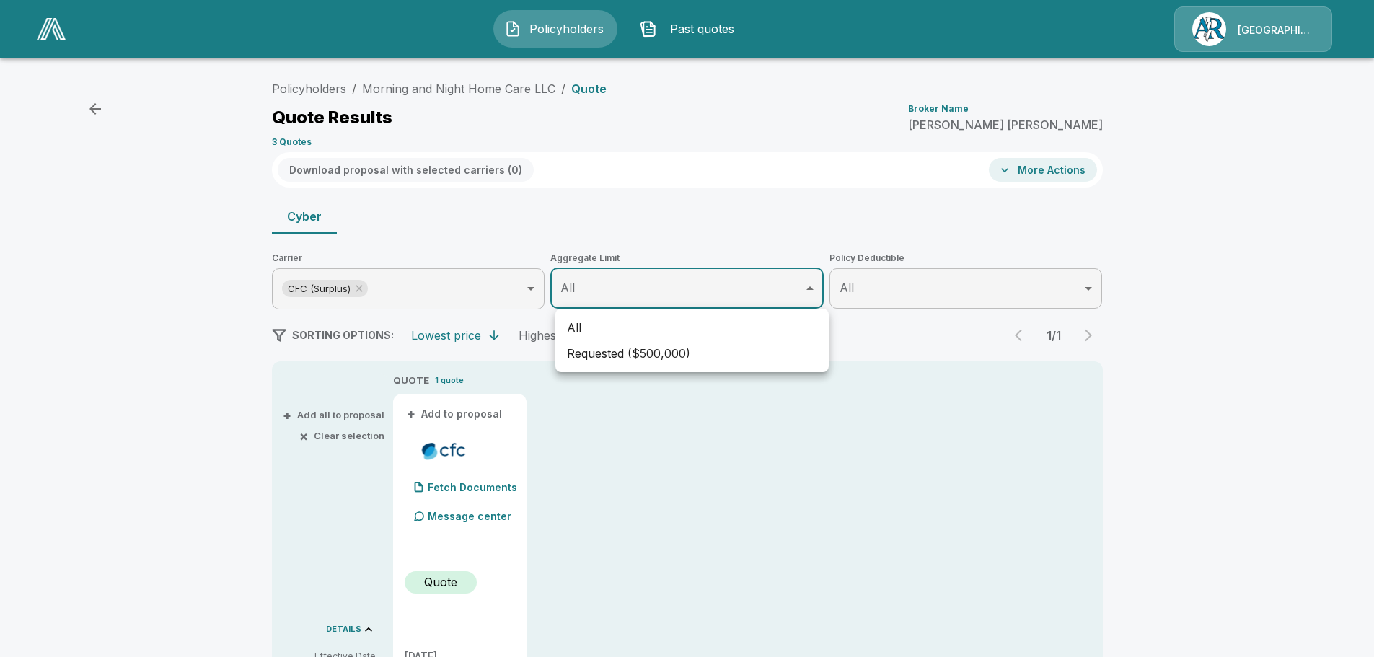
click at [582, 328] on li "All" at bounding box center [691, 327] width 273 height 26
click at [776, 290] on div at bounding box center [692, 328] width 1384 height 657
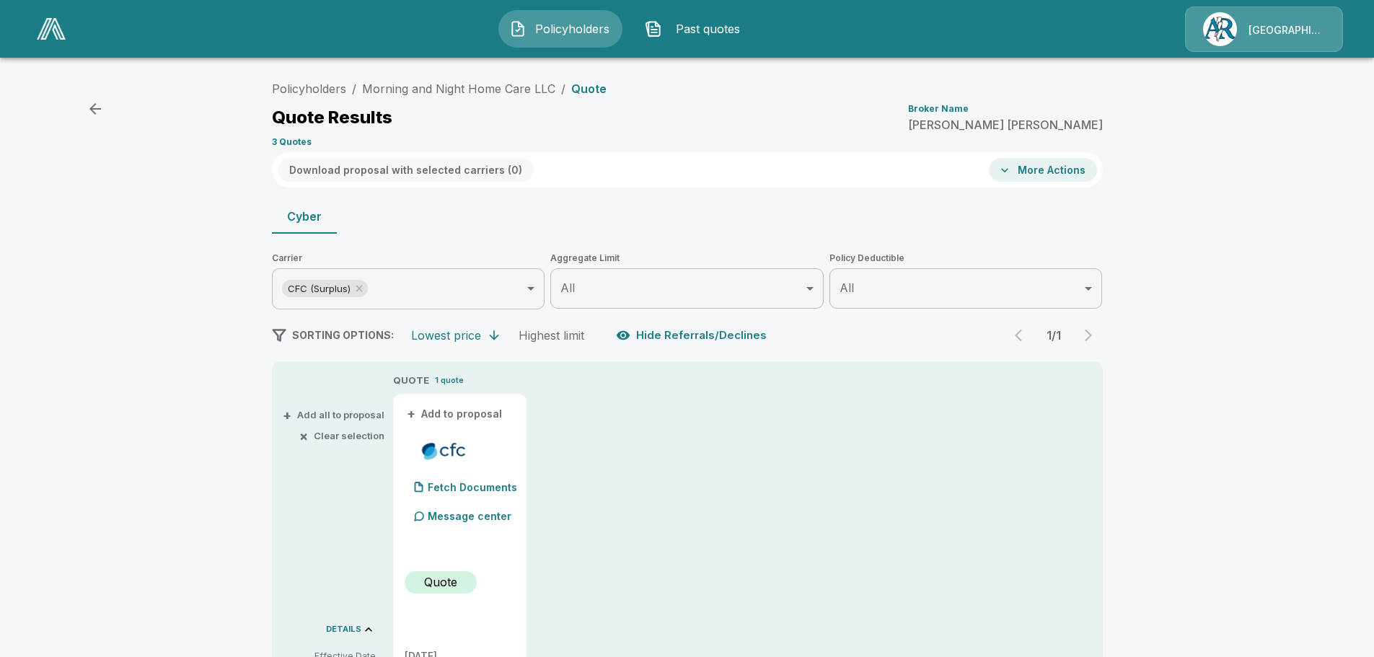
click at [588, 92] on p "Quote" at bounding box center [588, 89] width 35 height 12
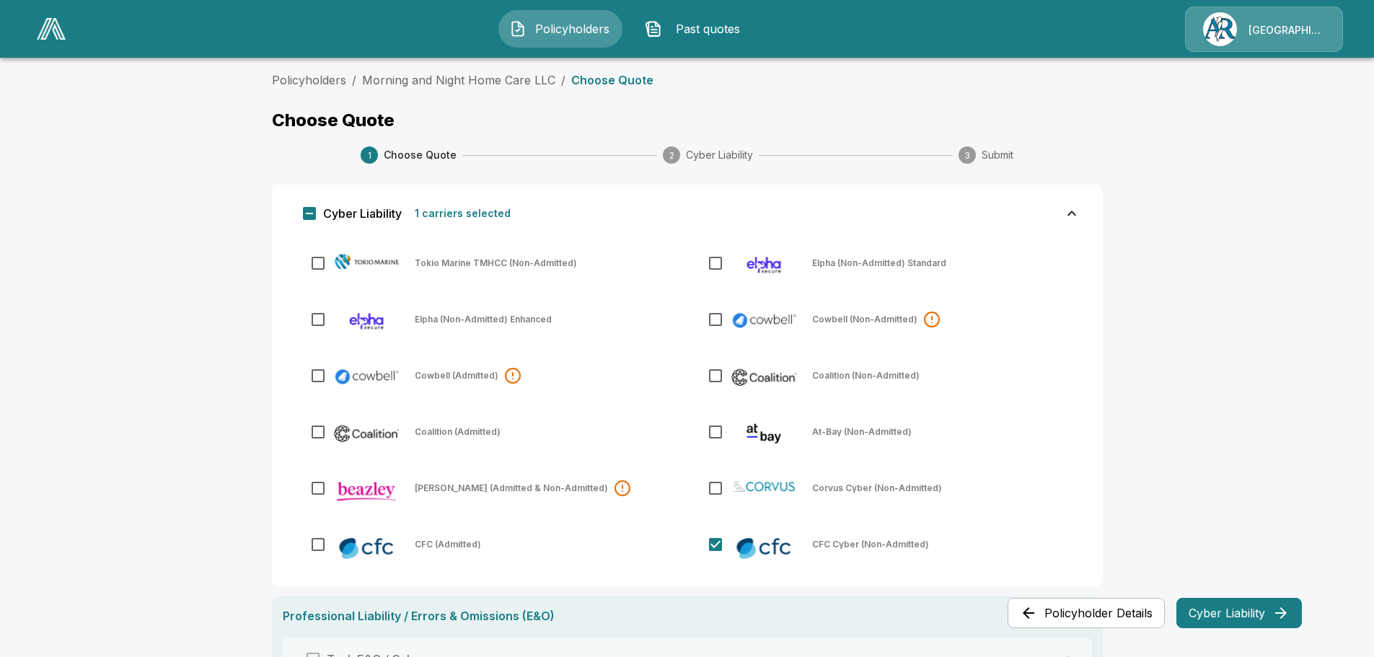
click at [1229, 612] on button "Cyber Liability" at bounding box center [1238, 613] width 125 height 30
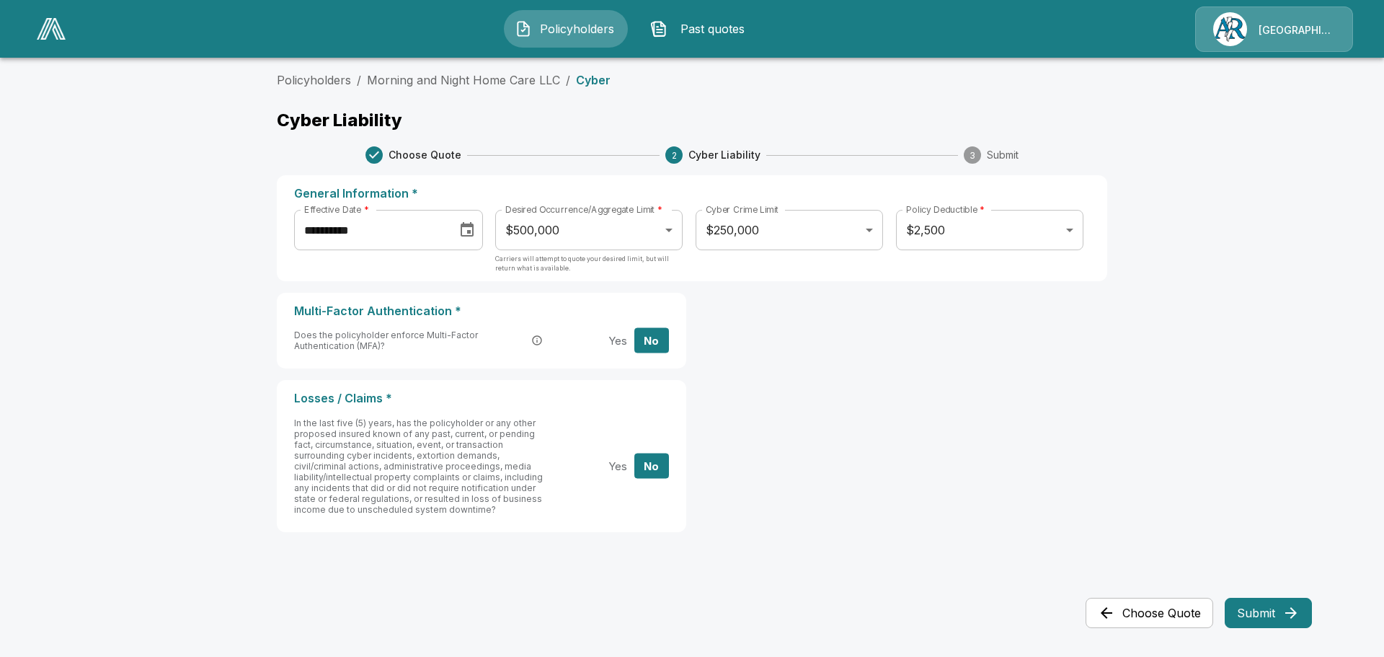
click at [666, 229] on body "**********" at bounding box center [692, 300] width 1384 height 601
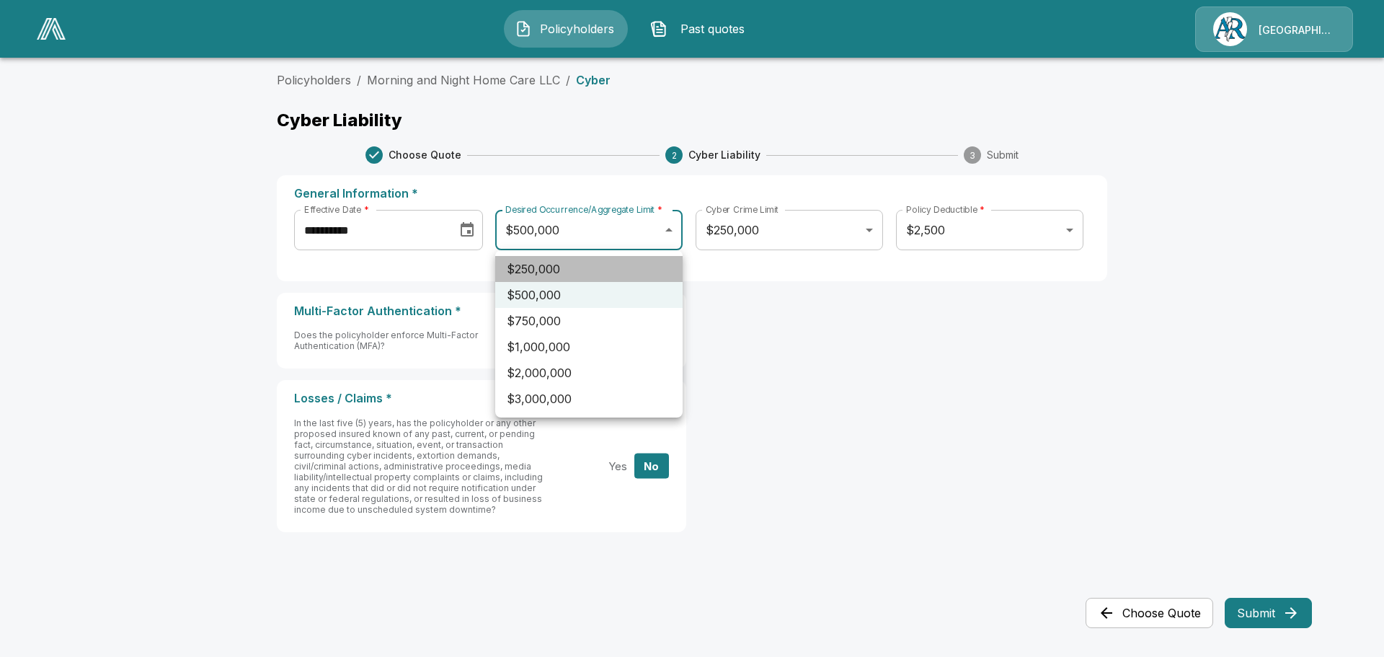
click at [567, 270] on li "$250,000" at bounding box center [588, 269] width 187 height 26
type input "******"
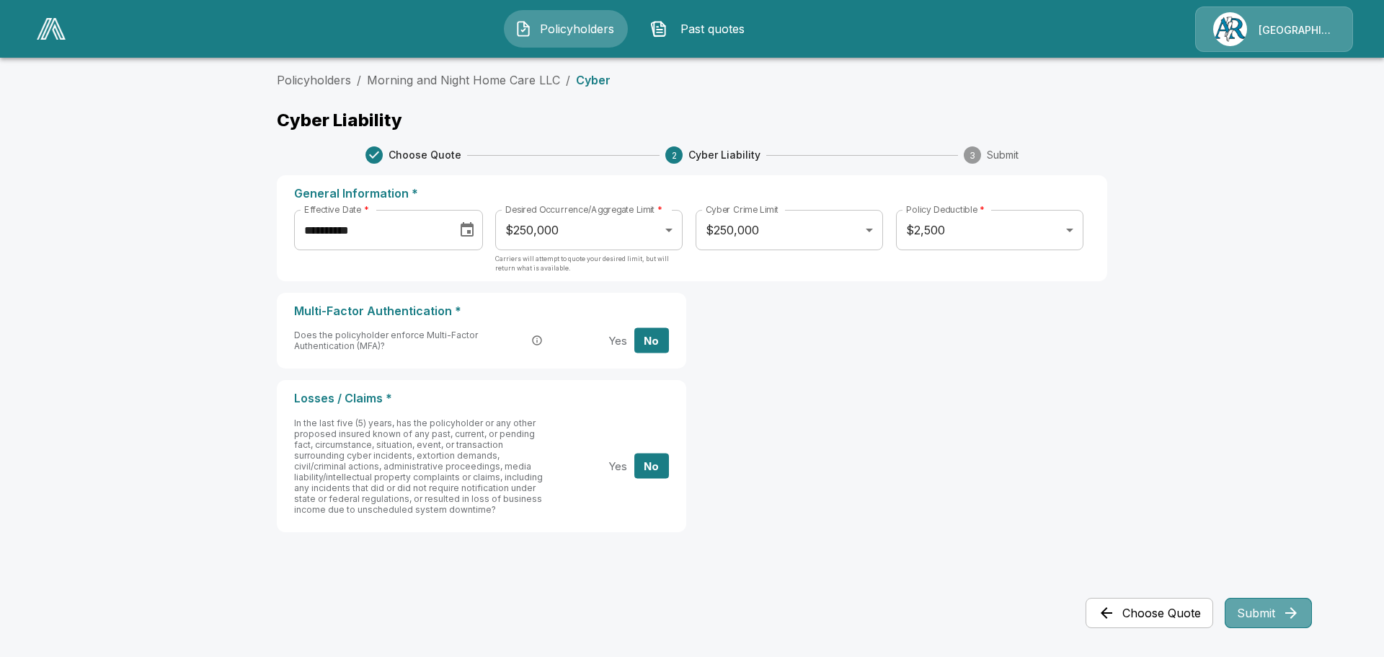
click at [1273, 614] on button "Submit" at bounding box center [1268, 613] width 87 height 30
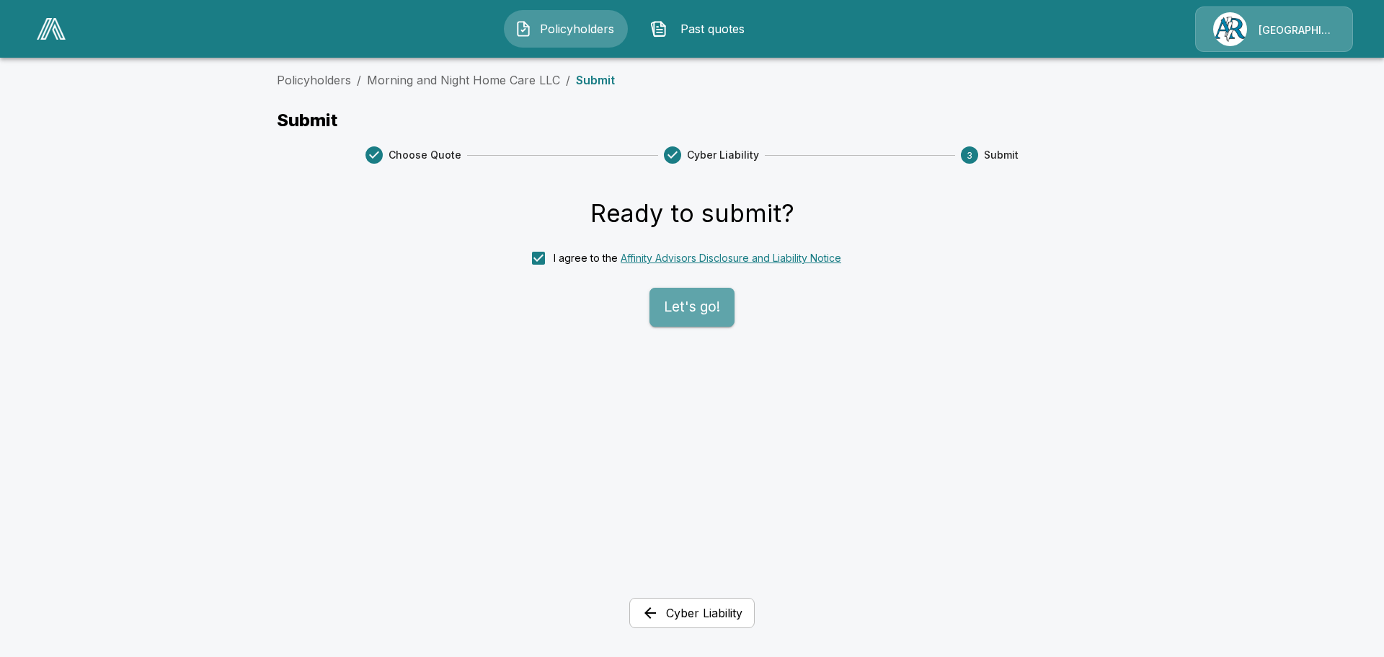
click at [692, 317] on button "Let's go!" at bounding box center [692, 307] width 85 height 39
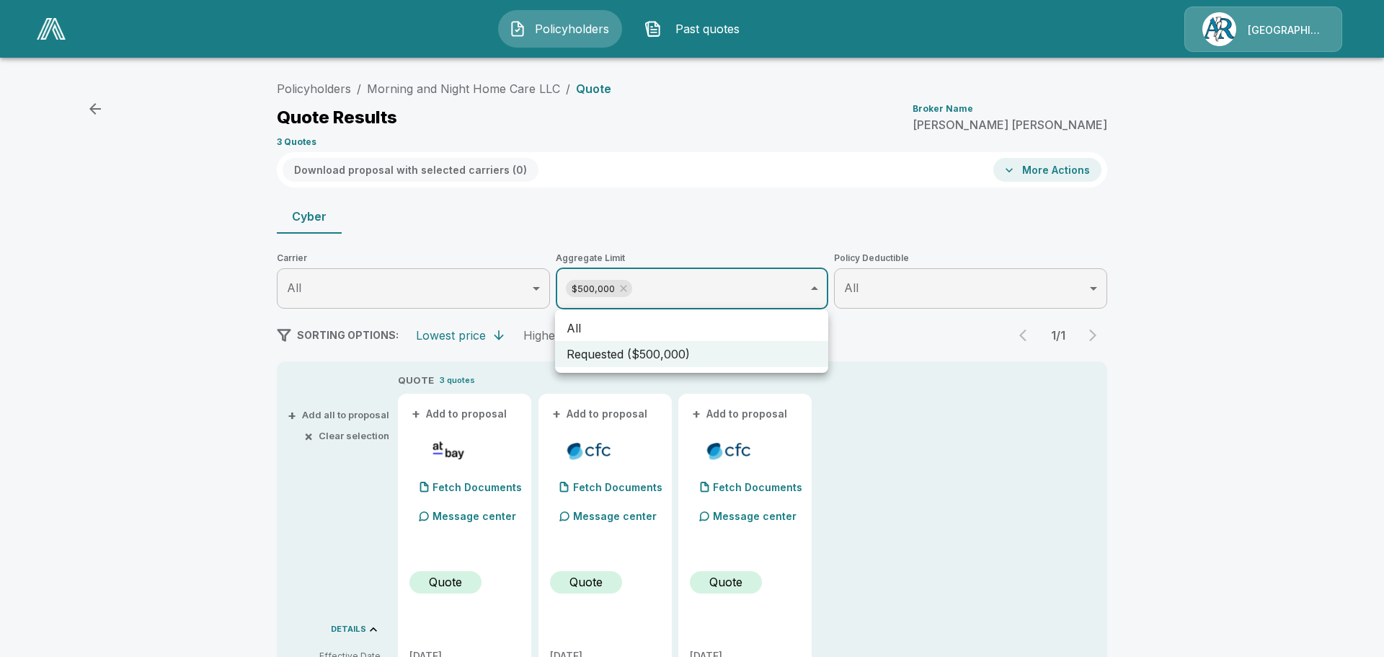
click at [813, 286] on div at bounding box center [692, 328] width 1384 height 657
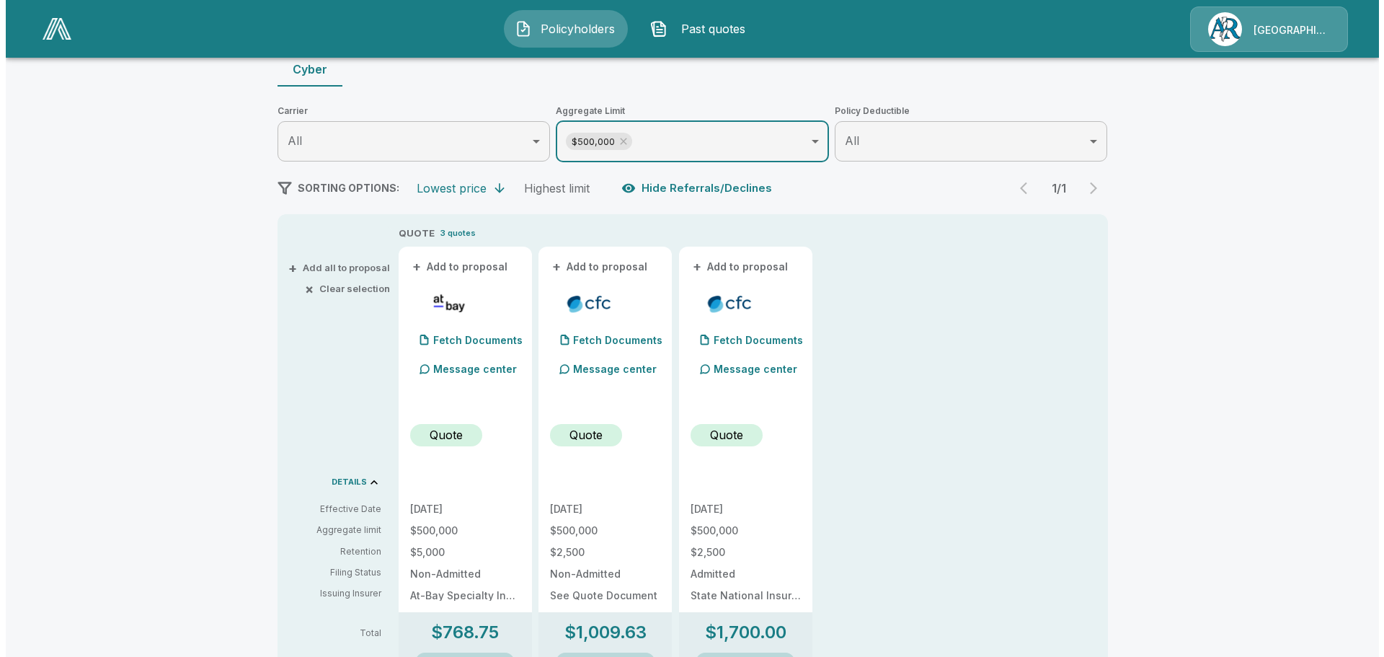
scroll to position [135, 0]
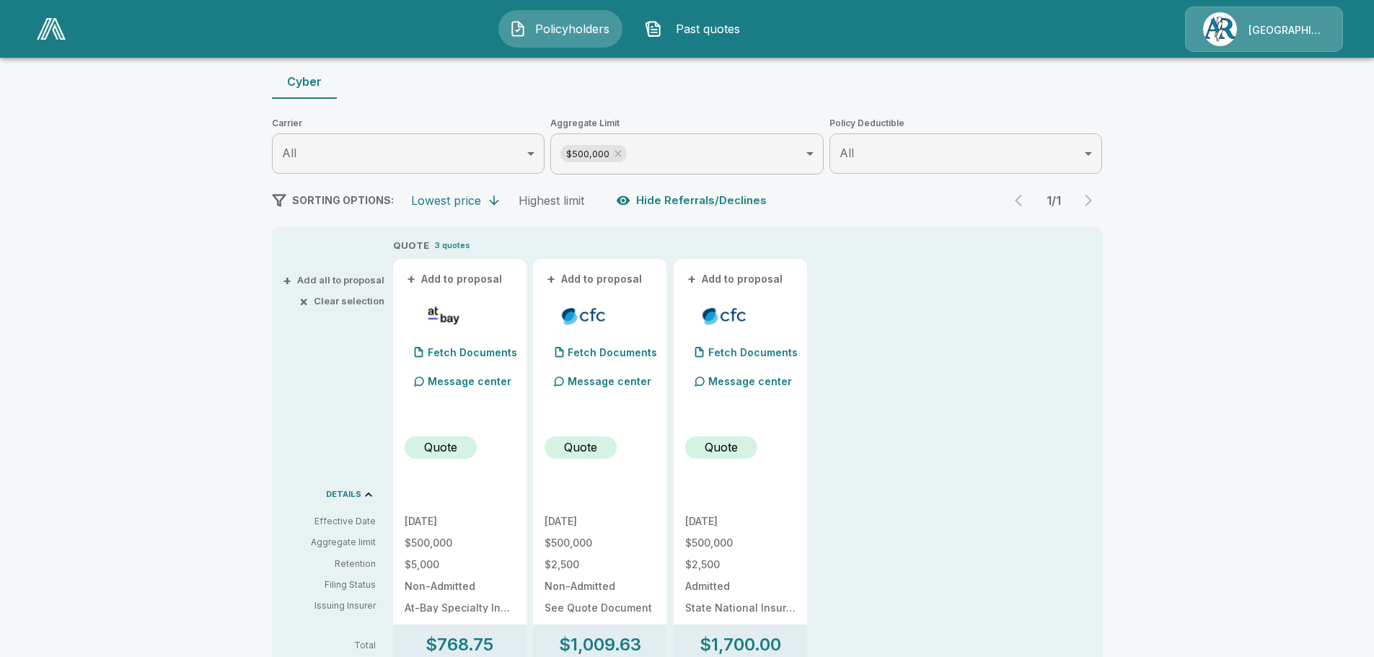
click at [596, 383] on p "Message center" at bounding box center [609, 380] width 84 height 15
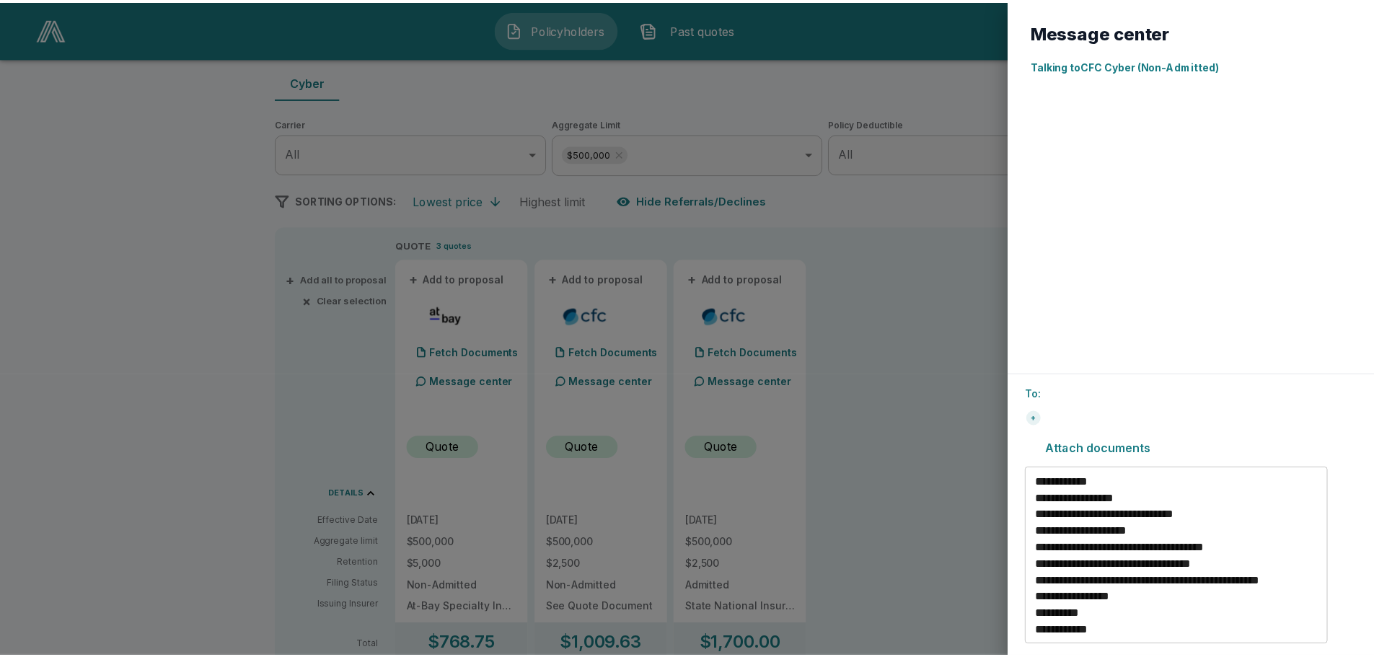
scroll to position [0, 0]
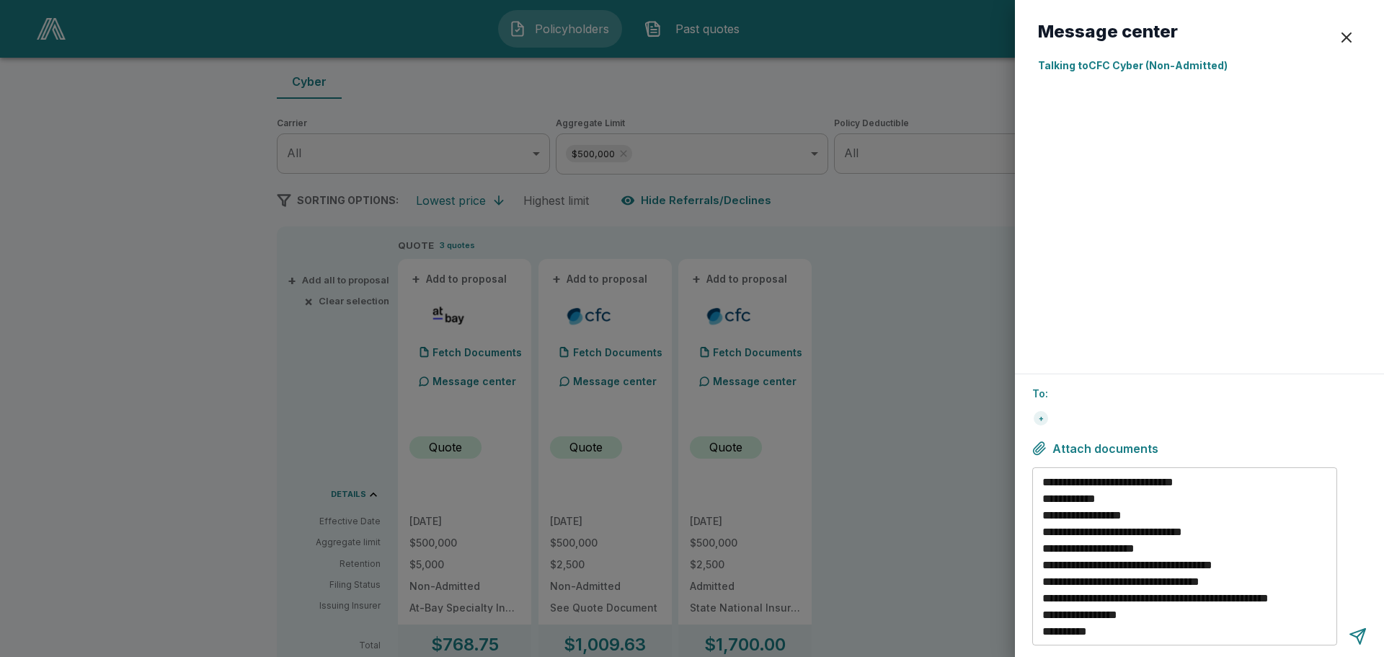
click at [1347, 37] on div "button" at bounding box center [1346, 37] width 17 height 17
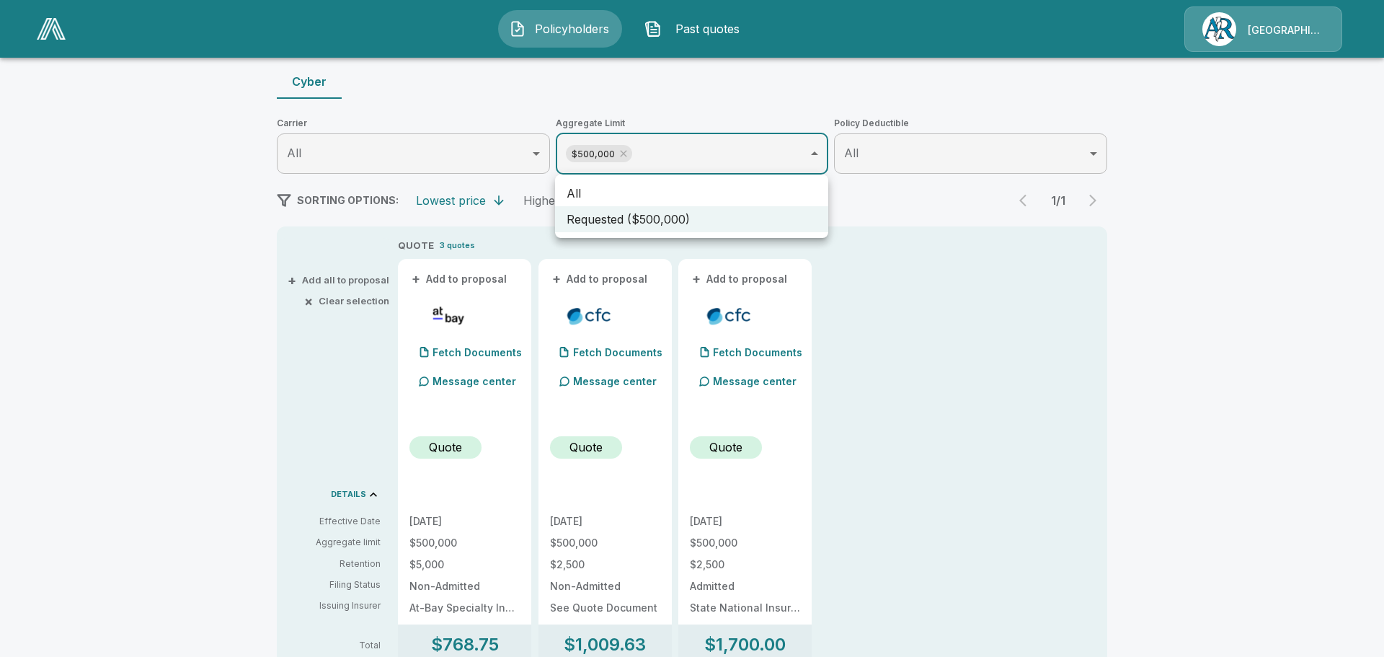
click at [814, 156] on body "Policyholders Past quotes Arlington/Roe Policyholders / Morning and Night Home …" at bounding box center [692, 585] width 1384 height 1441
click at [624, 154] on div at bounding box center [692, 328] width 1384 height 657
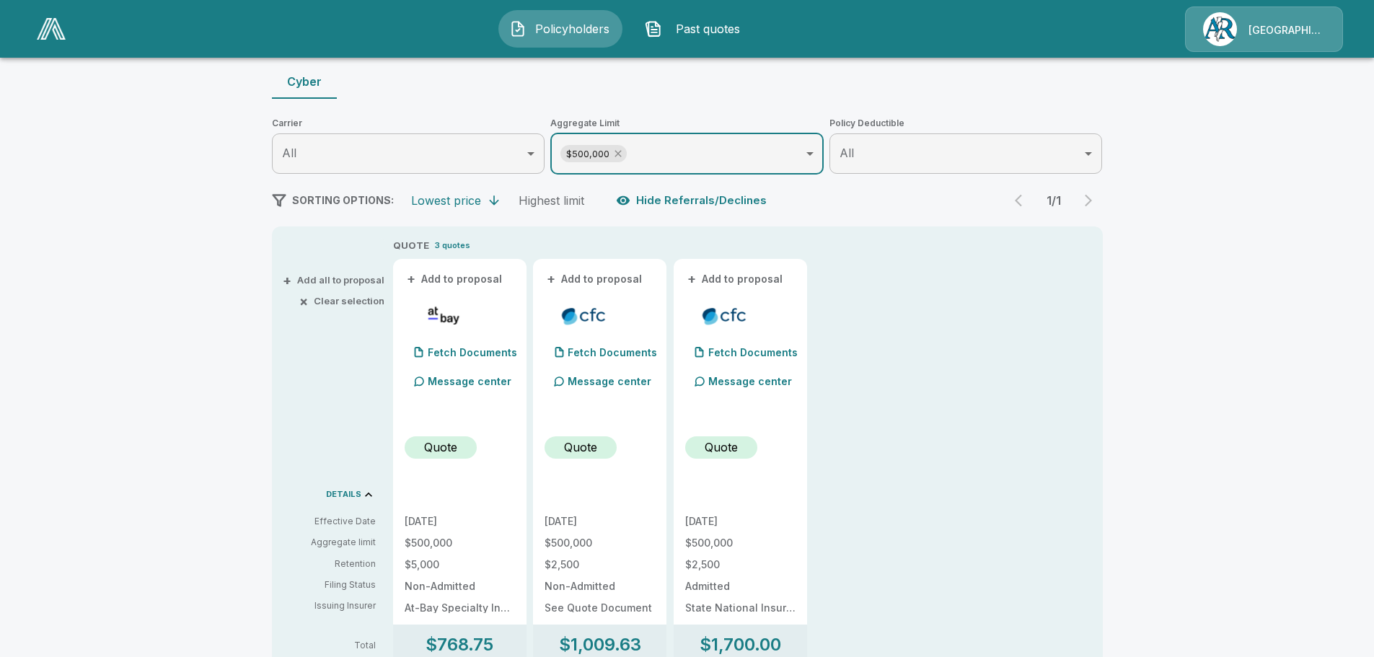
click at [621, 151] on icon at bounding box center [617, 154] width 6 height 6
click at [814, 155] on body "Policyholders Past quotes Arlington/Roe Policyholders / Morning and Night Home …" at bounding box center [687, 585] width 1374 height 1440
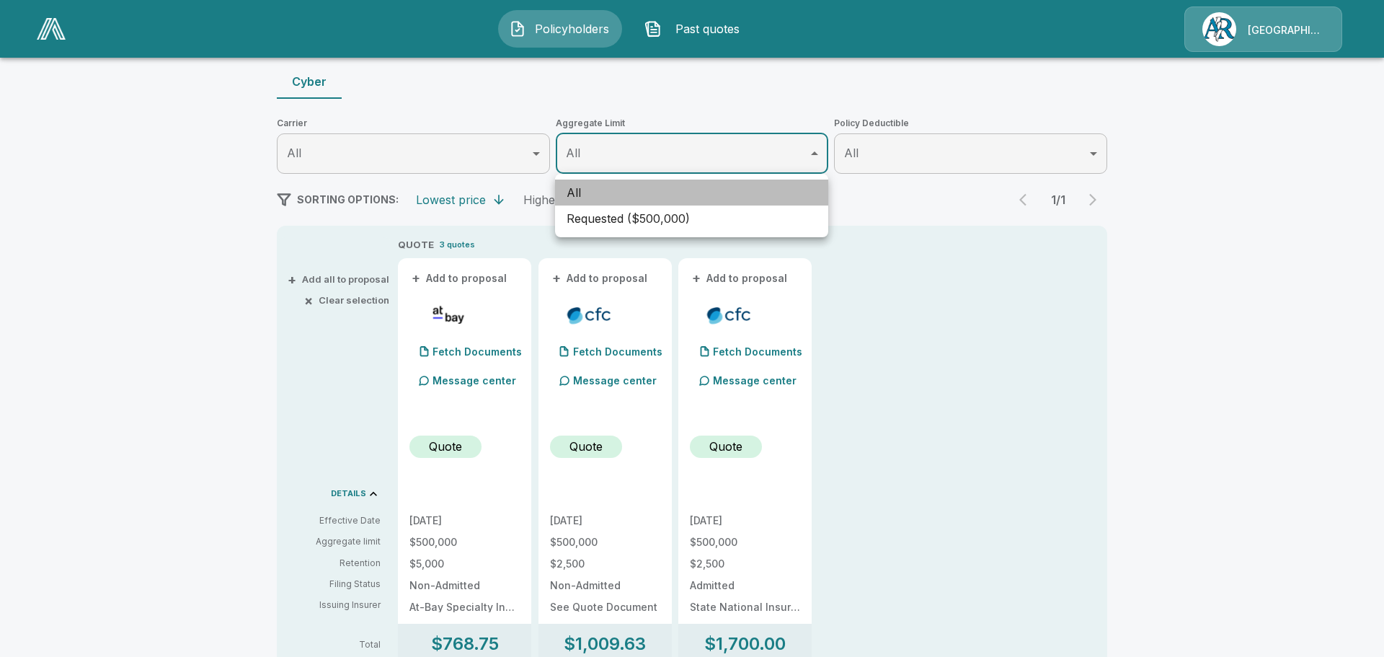
click at [695, 190] on li "All" at bounding box center [691, 193] width 273 height 26
click at [724, 160] on div at bounding box center [692, 328] width 1384 height 657
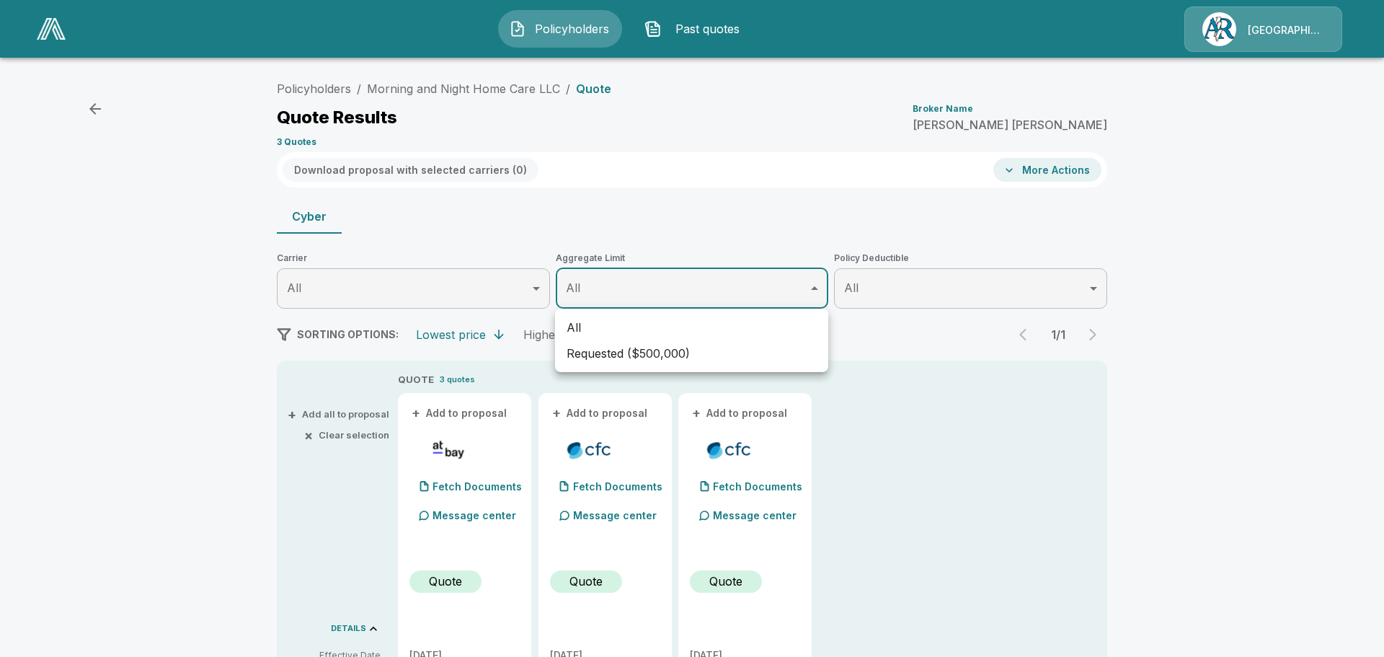
click at [621, 336] on li "All" at bounding box center [691, 327] width 273 height 26
click at [907, 440] on div at bounding box center [692, 328] width 1384 height 657
